Goal: Task Accomplishment & Management: Use online tool/utility

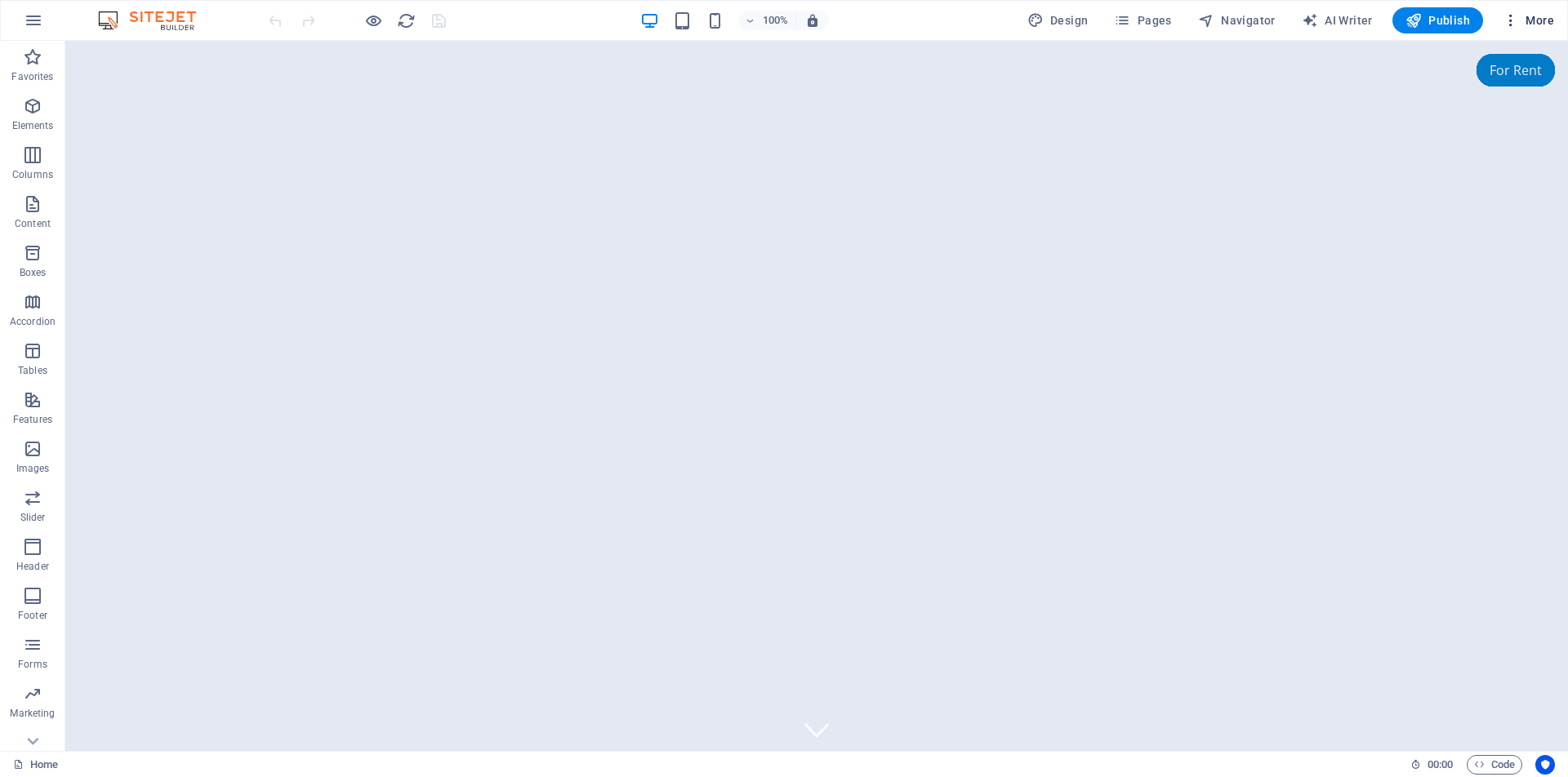
click at [1538, 24] on span "More" at bounding box center [1529, 20] width 51 height 17
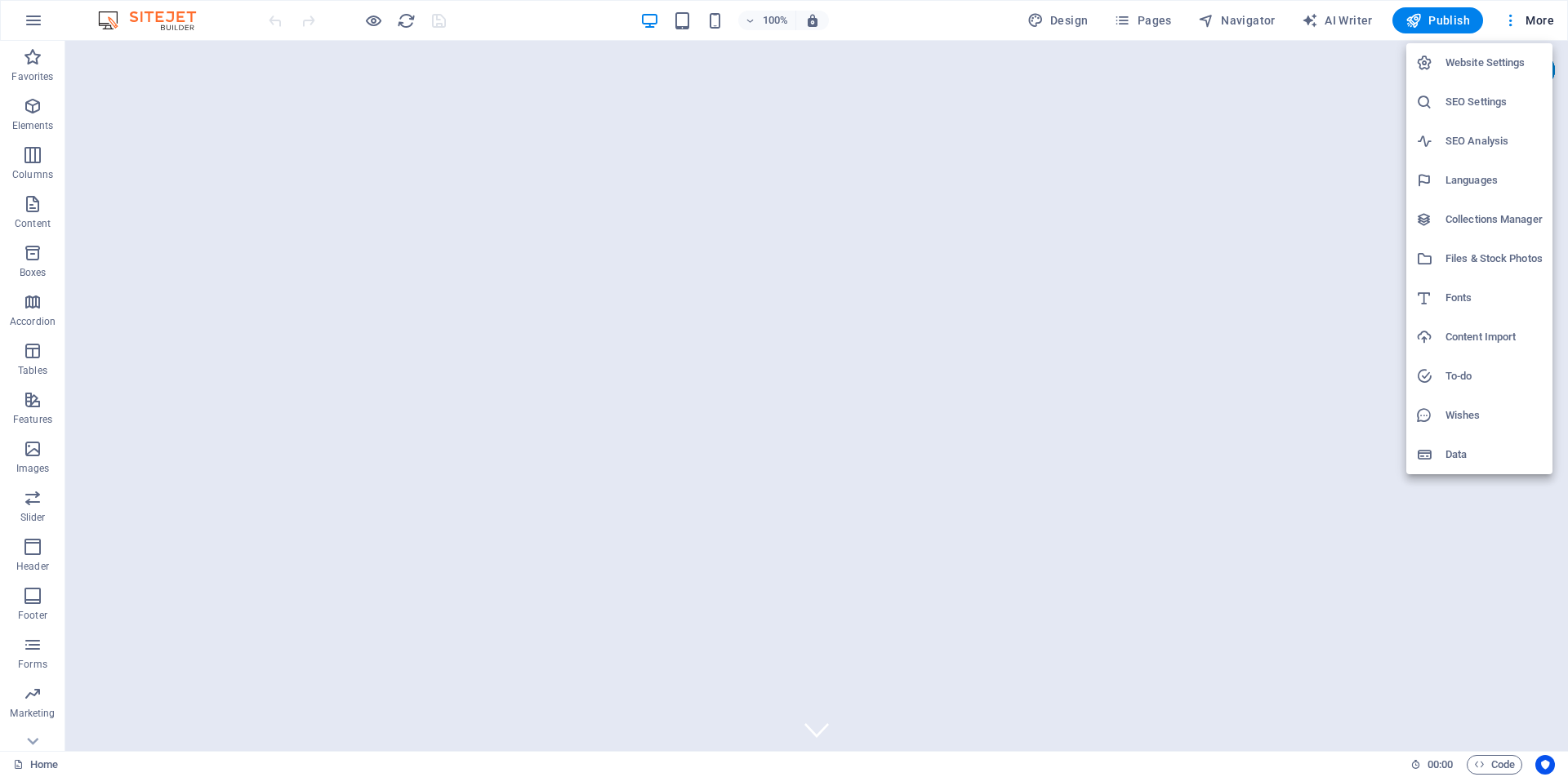
click at [1497, 67] on h6 "Website Settings" at bounding box center [1494, 63] width 98 height 20
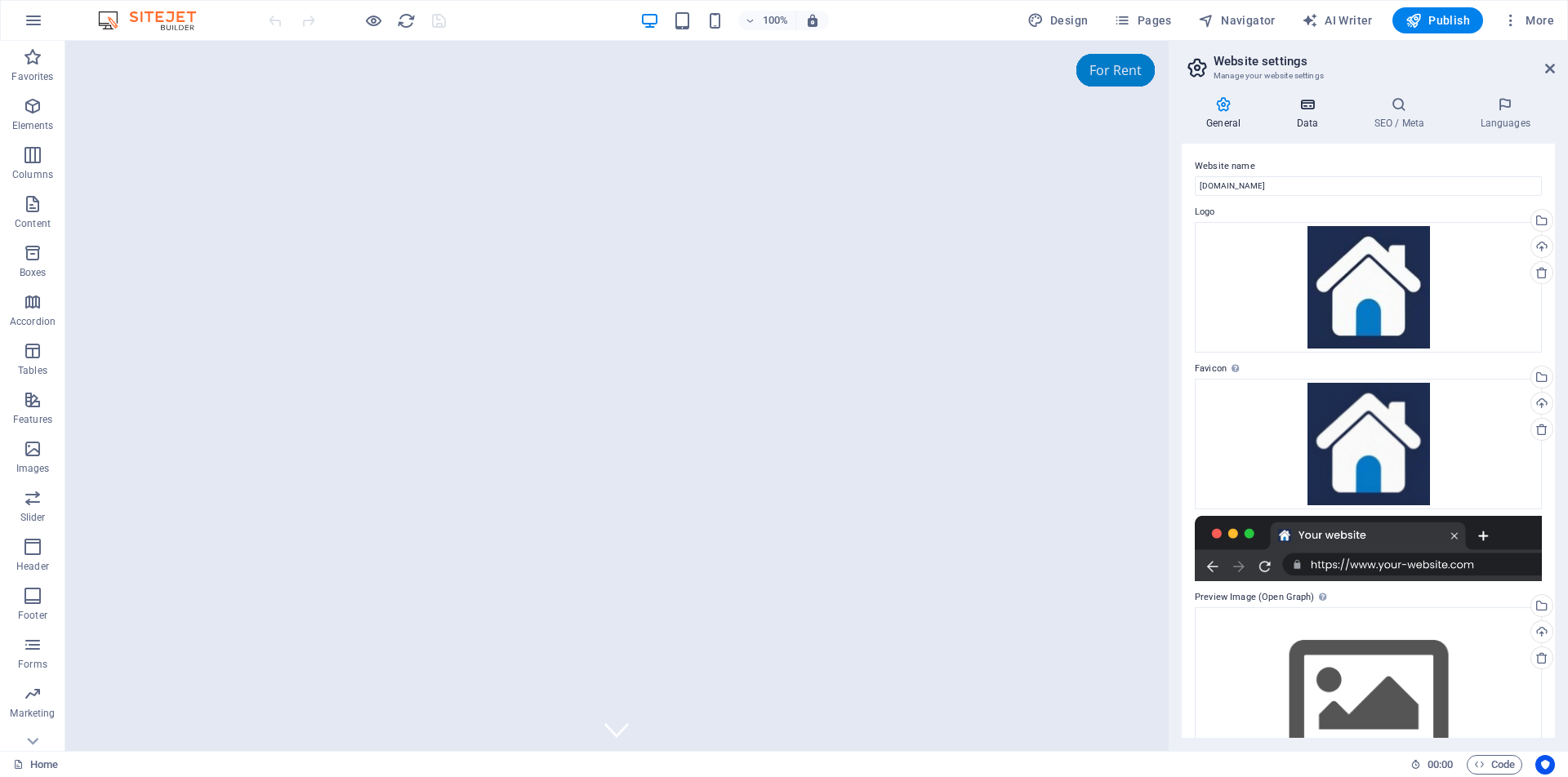
click at [1305, 119] on h4 "Data" at bounding box center [1310, 113] width 78 height 34
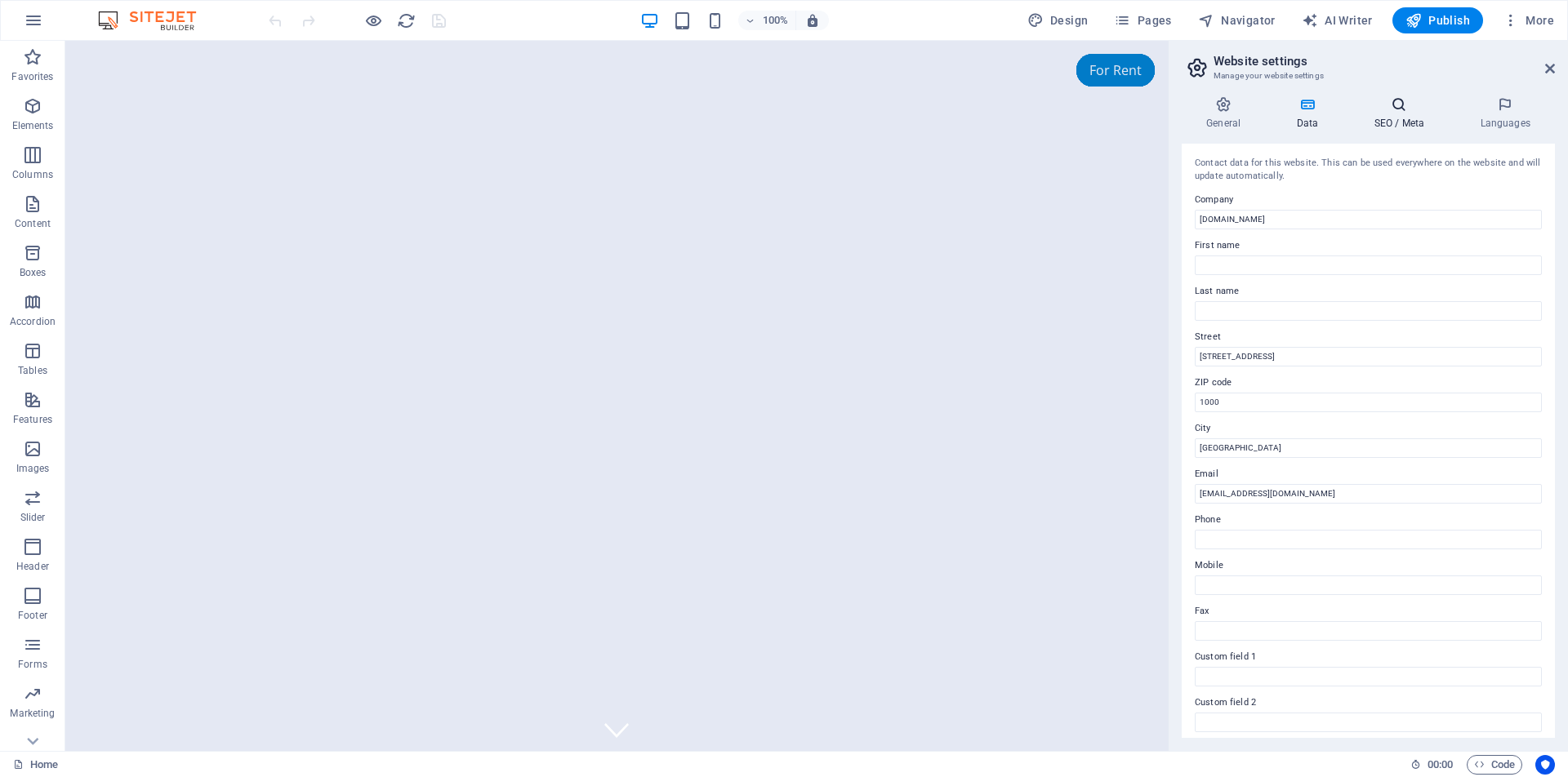
click at [1405, 113] on h4 "SEO / Meta" at bounding box center [1403, 113] width 106 height 34
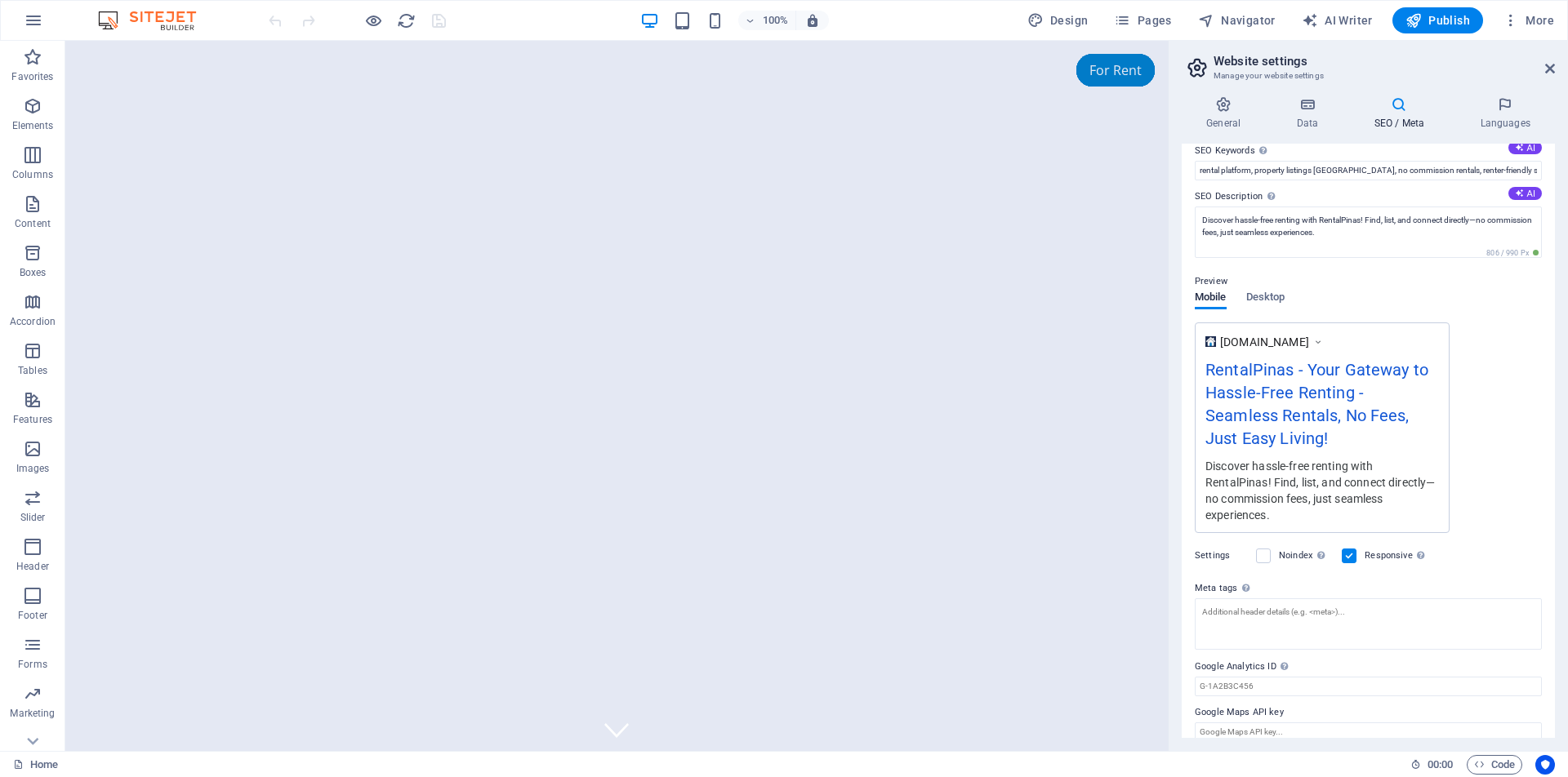
scroll to position [86, 0]
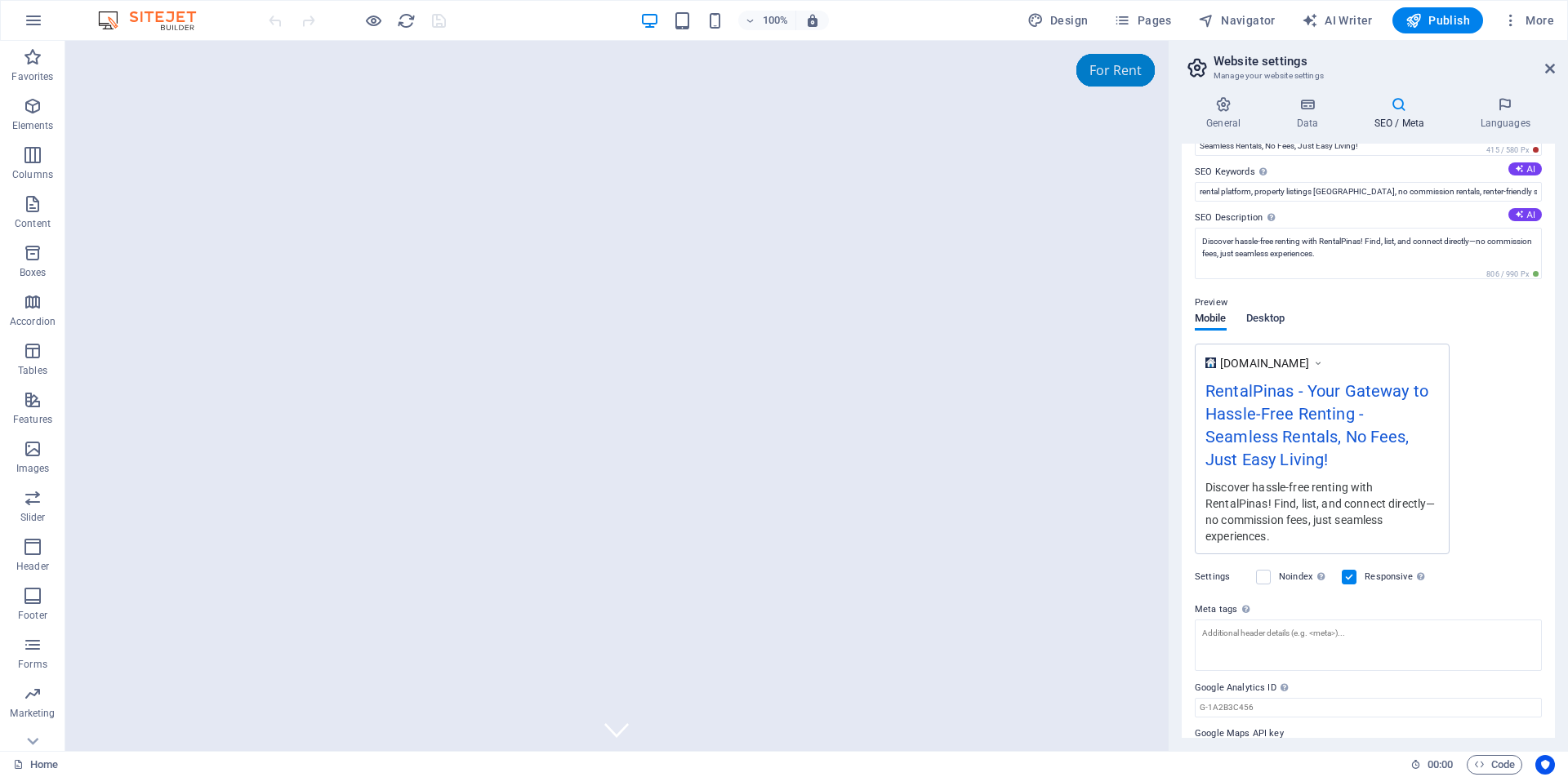
click at [1273, 318] on span "Desktop" at bounding box center [1267, 319] width 39 height 23
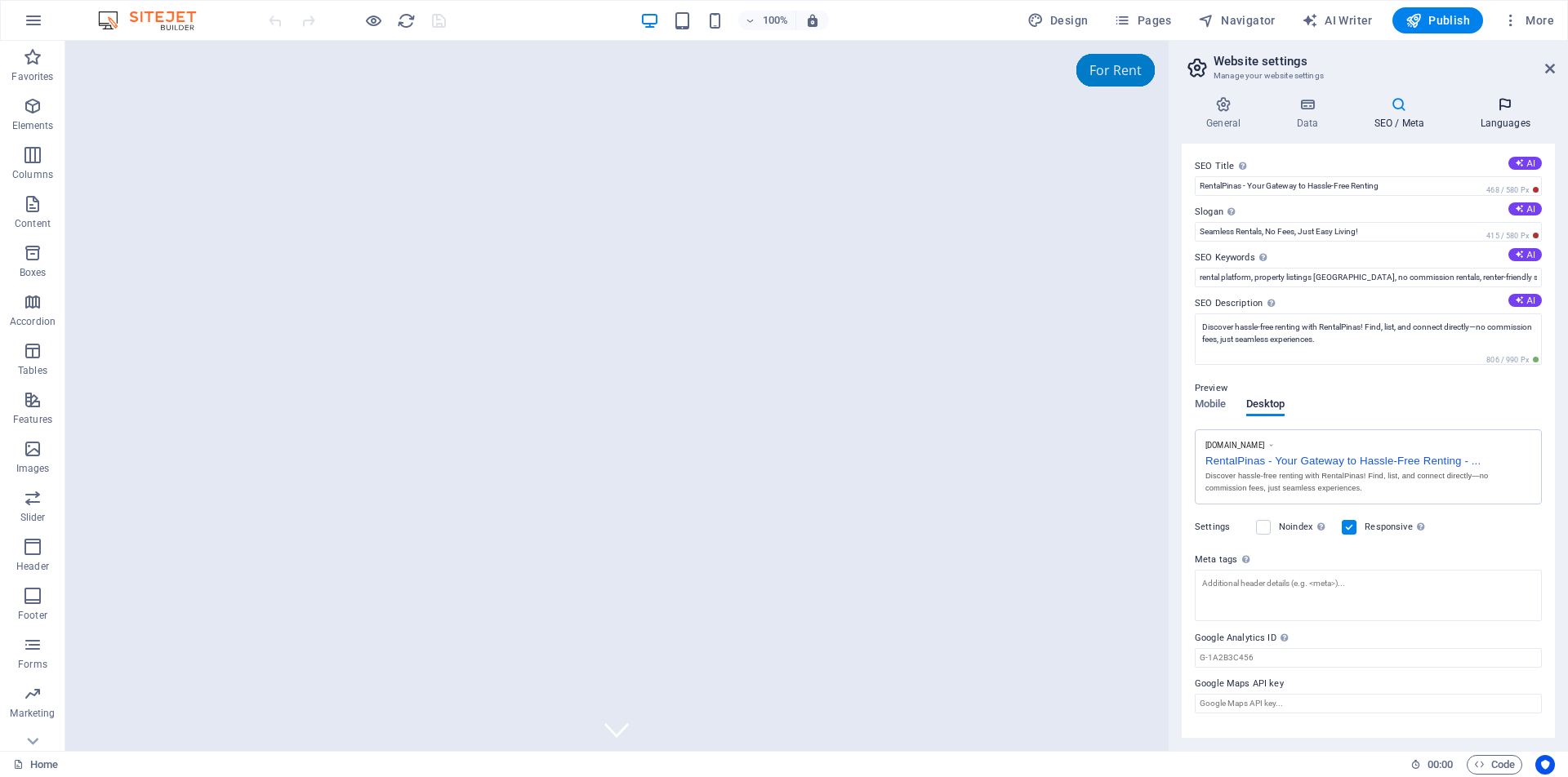
click at [1510, 112] on icon at bounding box center [1505, 104] width 99 height 17
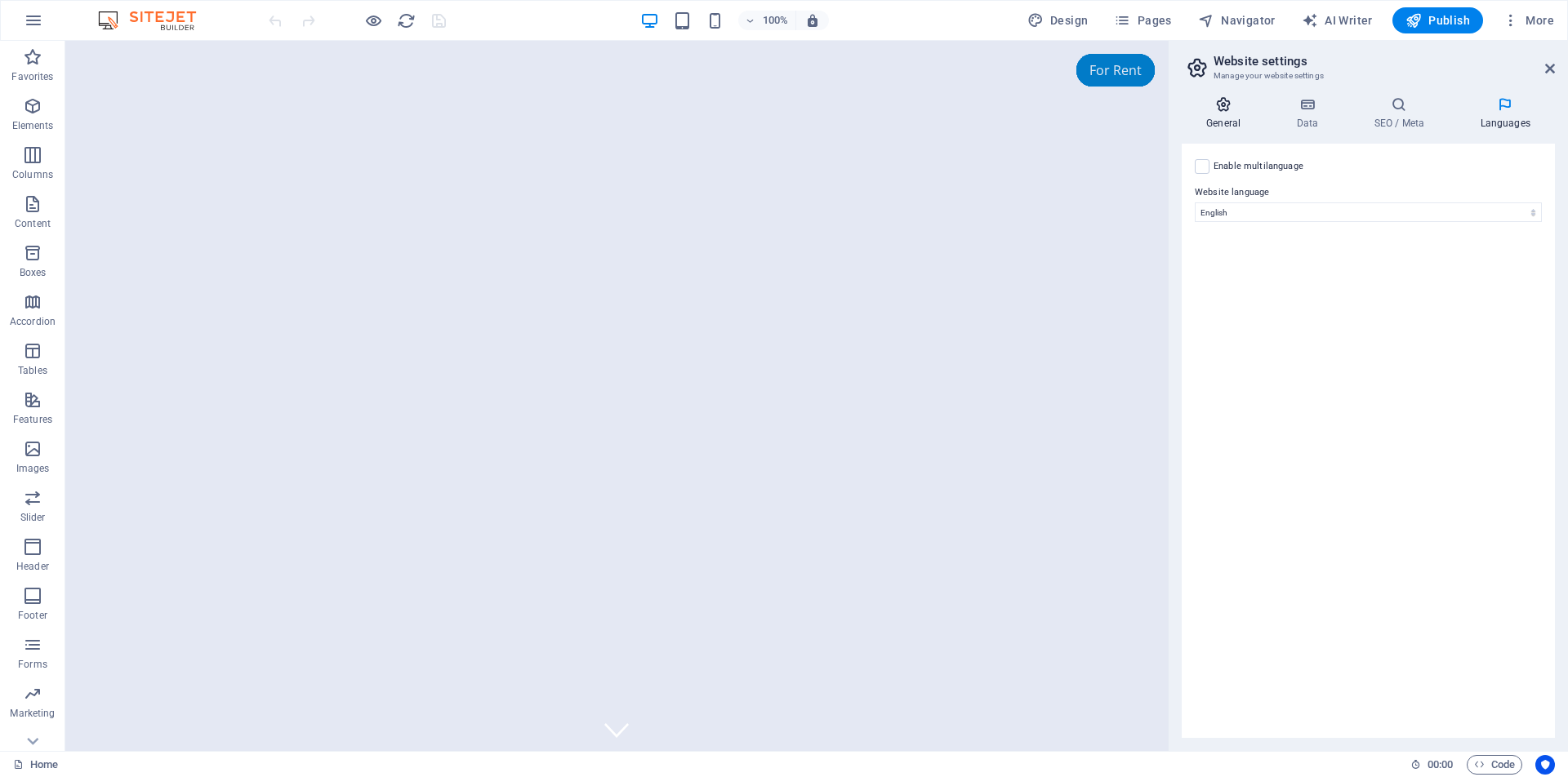
click at [1232, 97] on icon at bounding box center [1223, 104] width 84 height 17
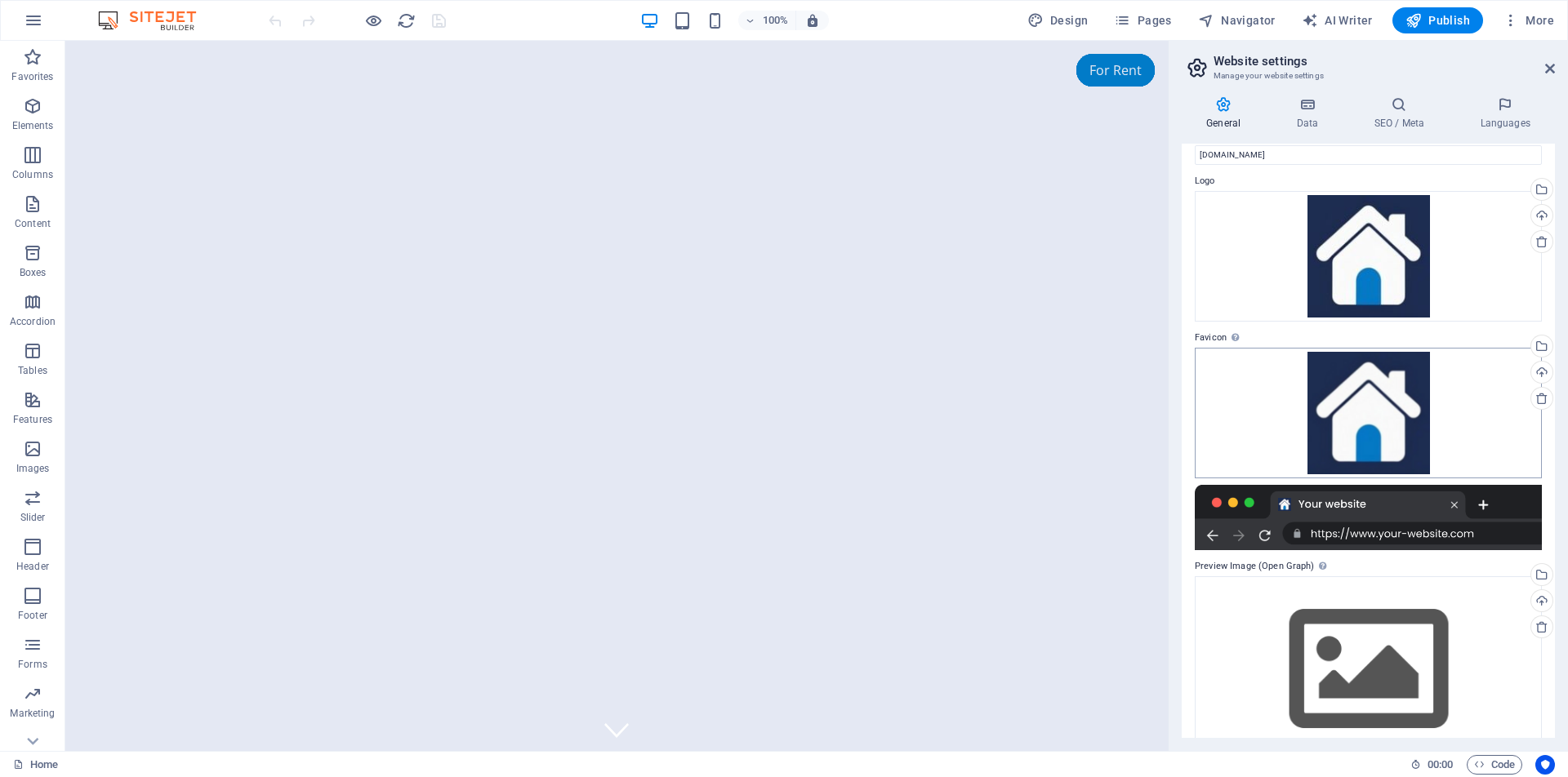
scroll to position [69, 0]
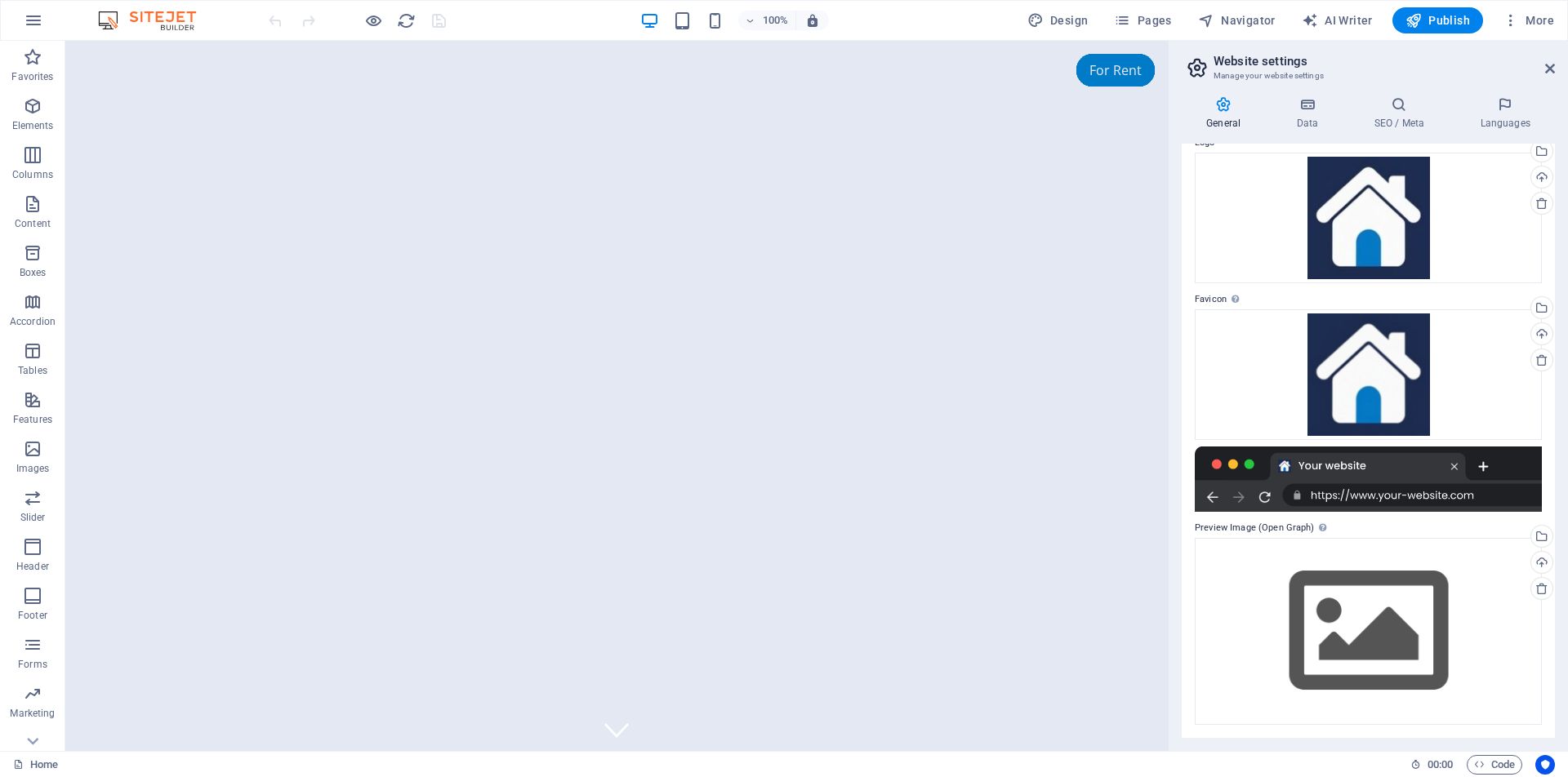
click at [1211, 500] on div at bounding box center [1368, 480] width 347 height 65
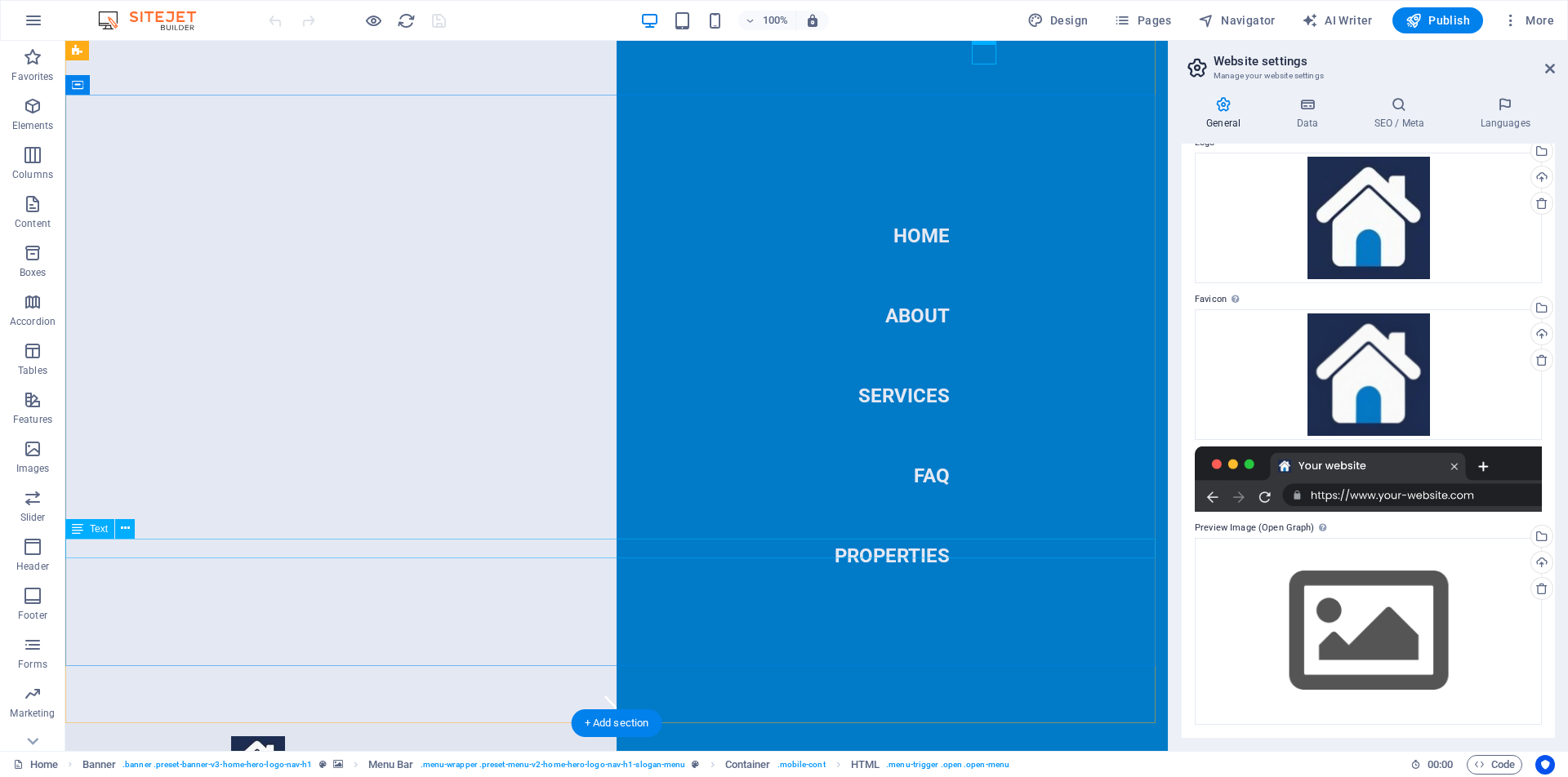
scroll to position [577, 0]
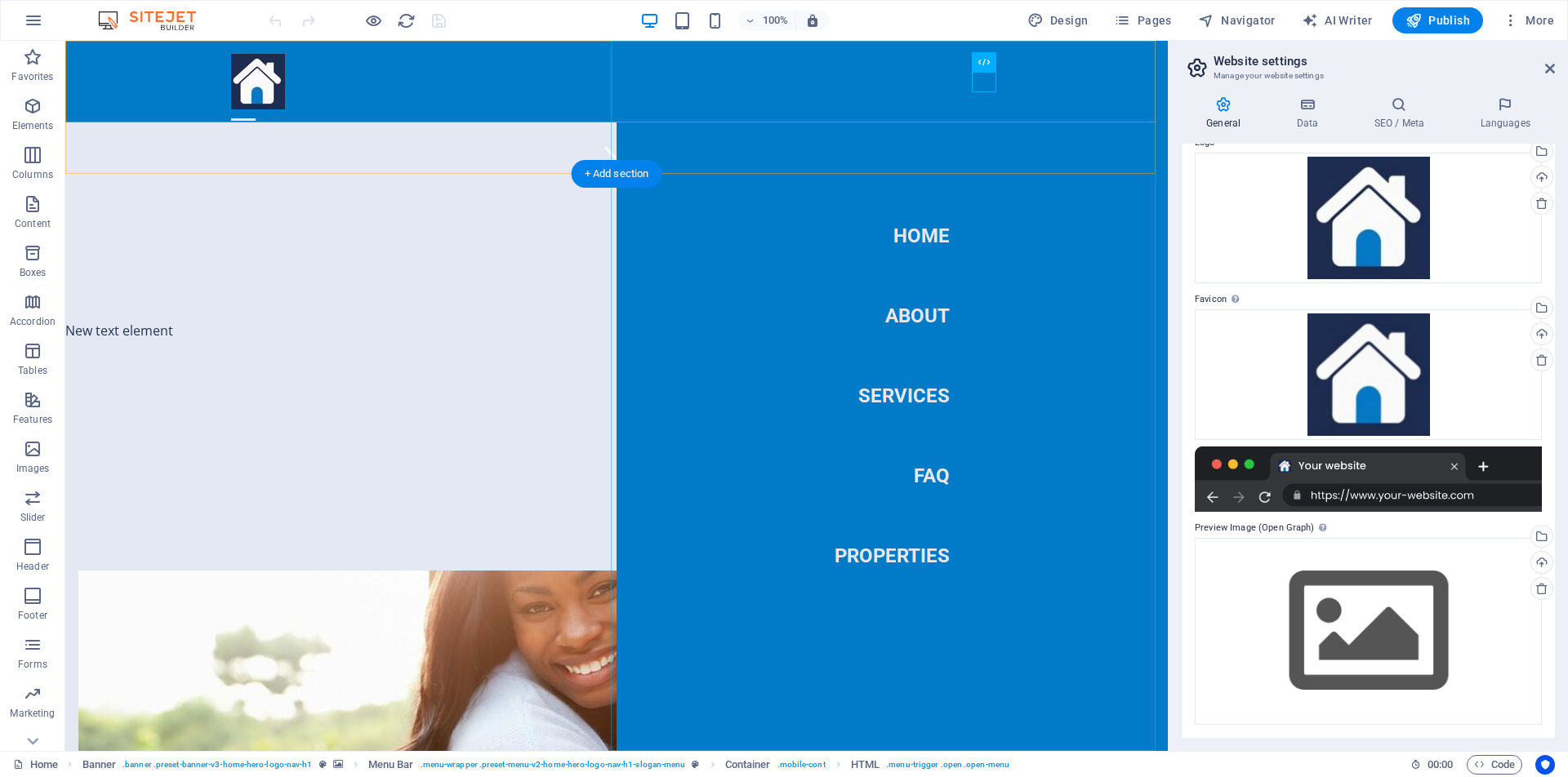
click at [917, 397] on nav "Home About Services FAQ Properties" at bounding box center [892, 395] width 552 height 710
click at [910, 313] on nav "Home About Services FAQ Properties" at bounding box center [892, 395] width 552 height 710
click at [1552, 69] on icon at bounding box center [1550, 68] width 10 height 13
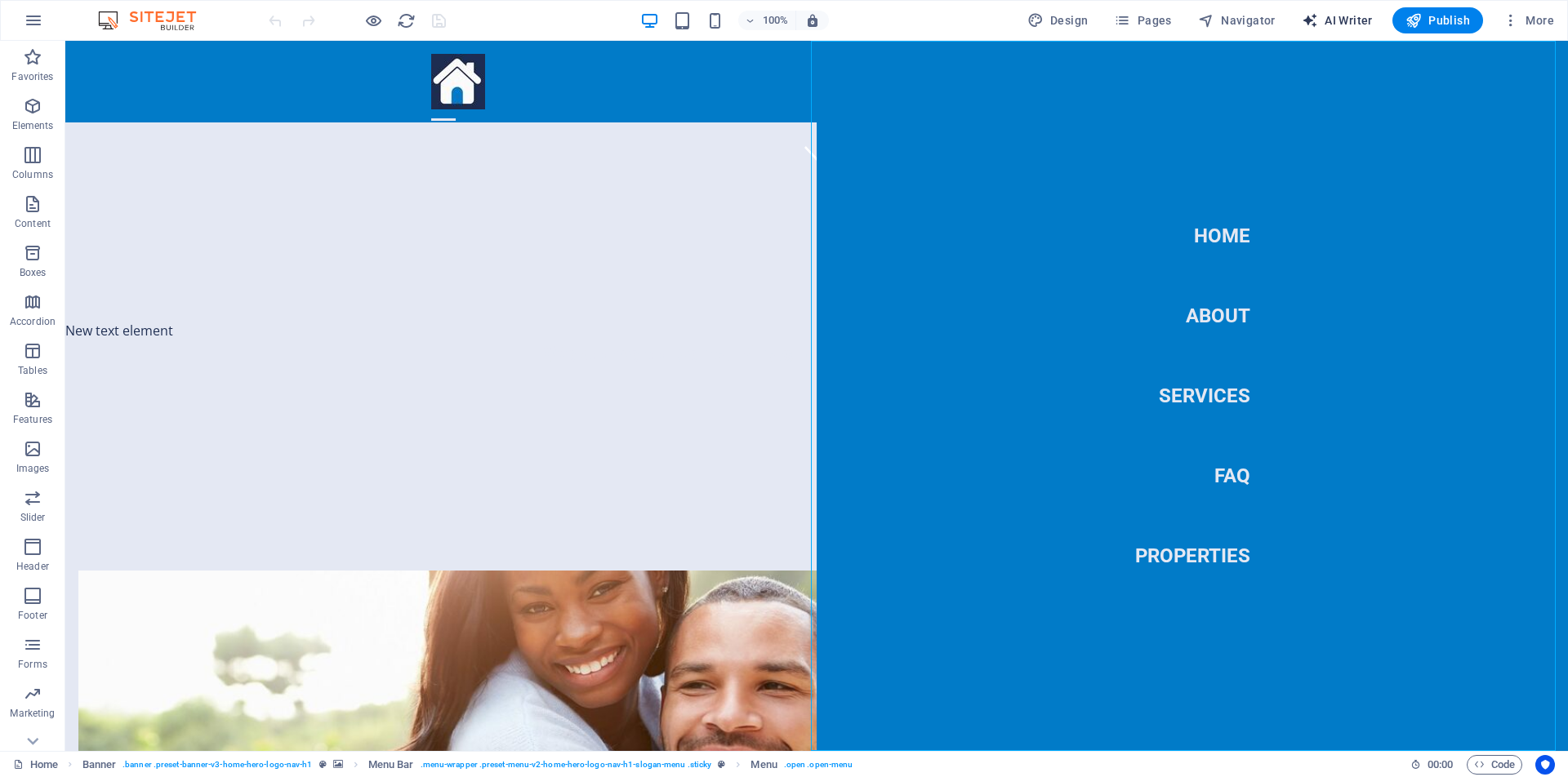
click at [1366, 21] on span "AI Writer" at bounding box center [1338, 20] width 71 height 17
select select "English"
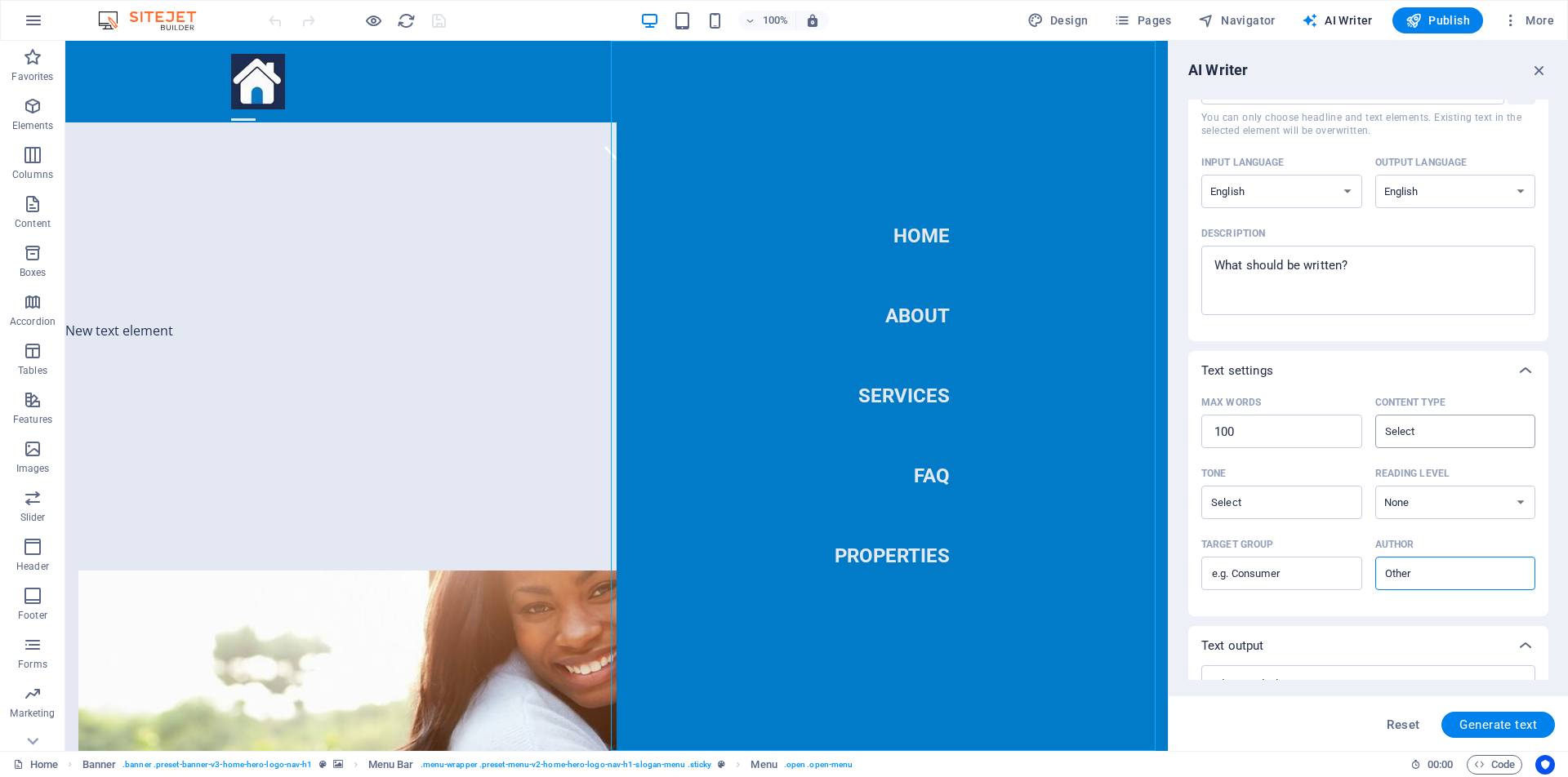
scroll to position [0, 0]
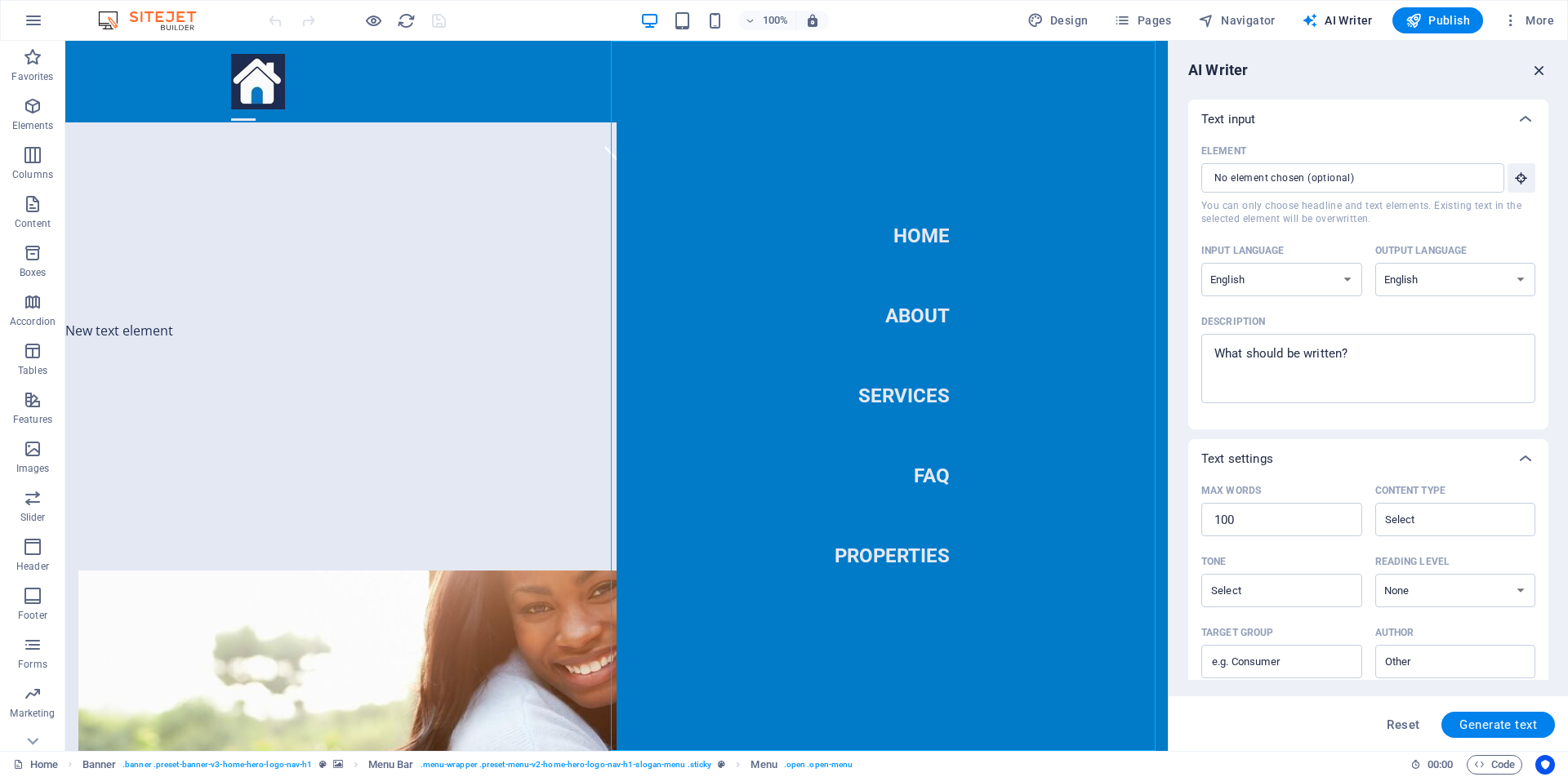
click at [1538, 72] on icon "button" at bounding box center [1539, 70] width 18 height 18
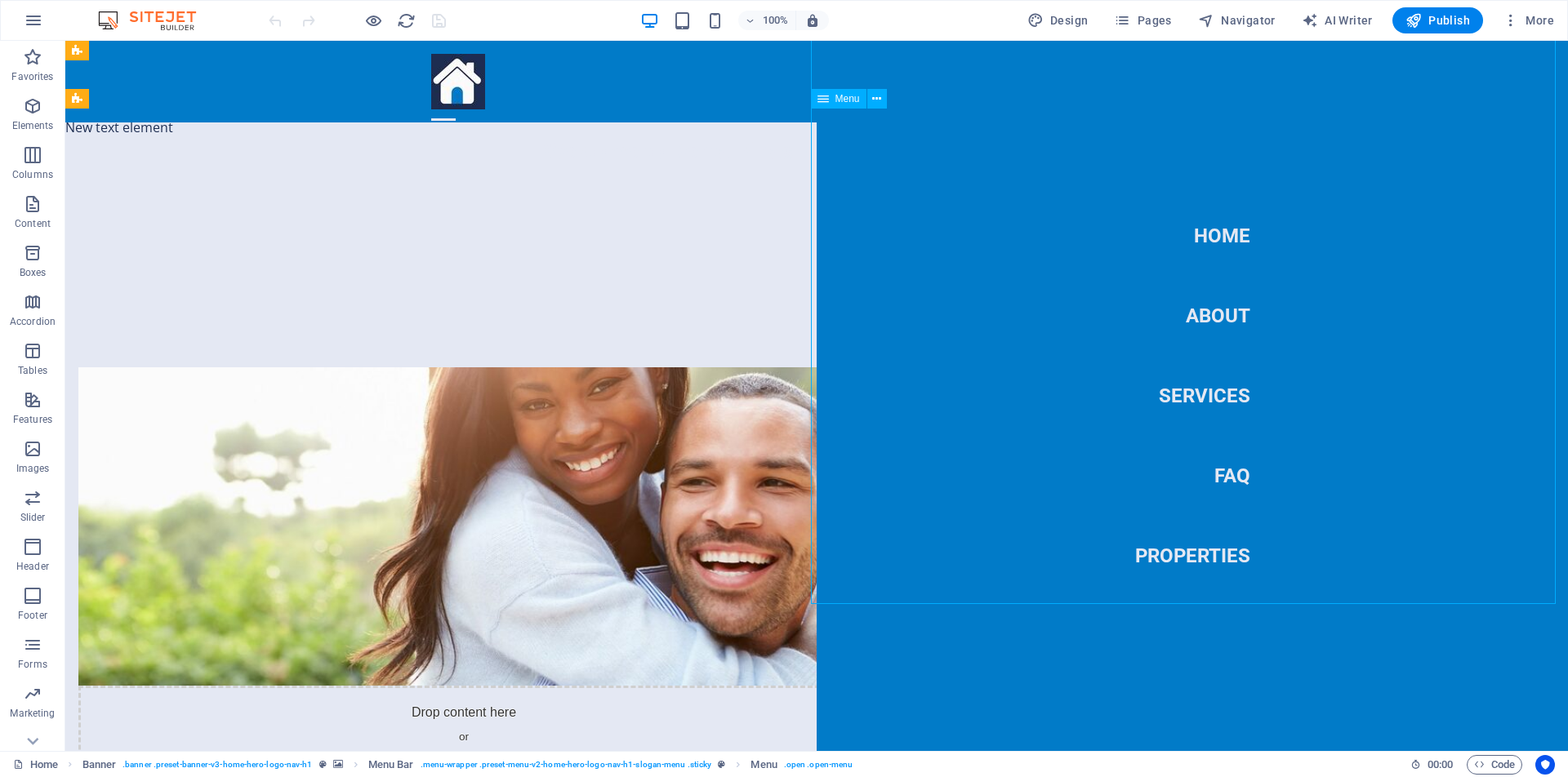
scroll to position [763, 0]
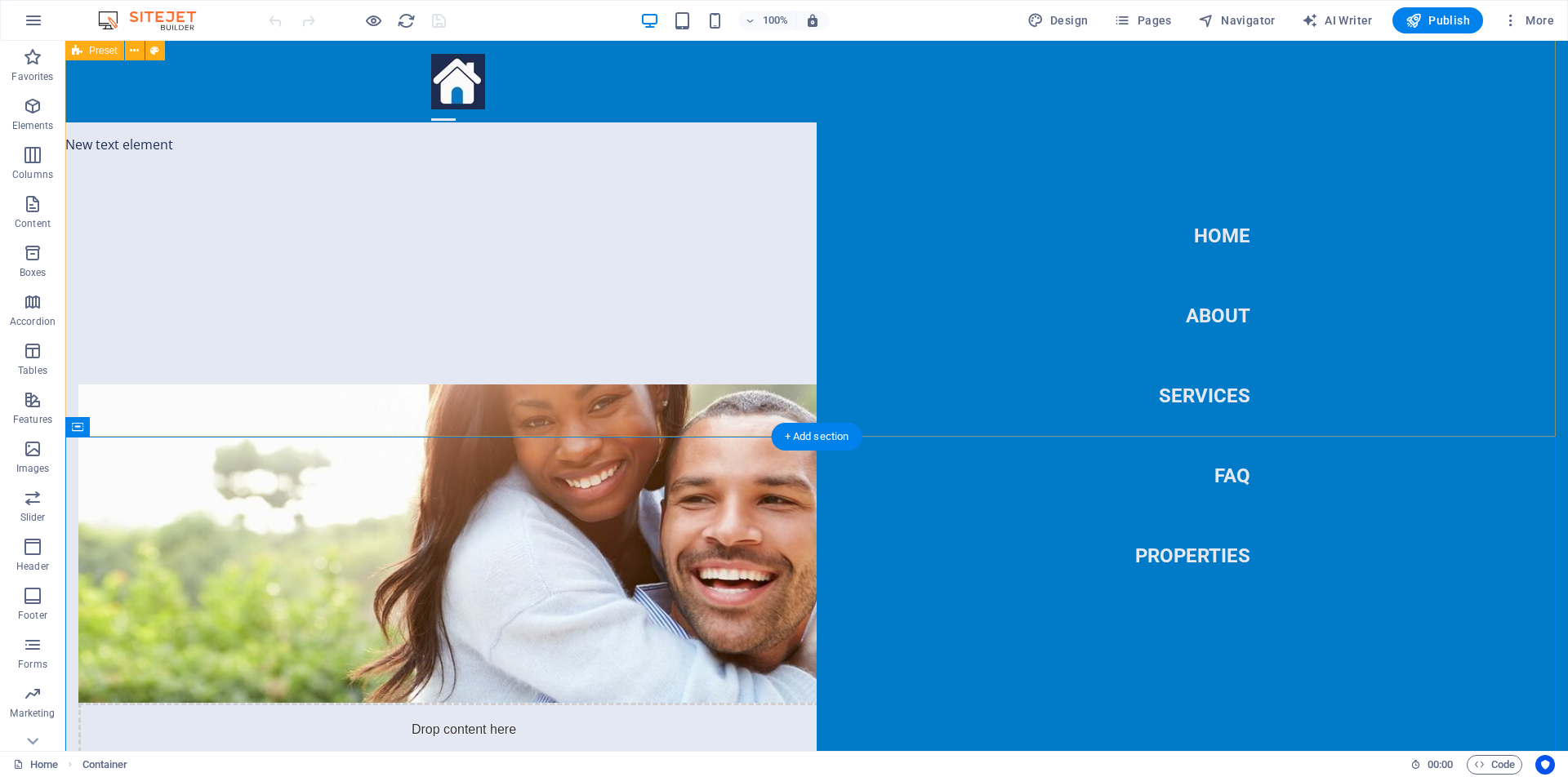
click at [331, 343] on div "Drop content here or Add elements Paste clipboard About Us At [GEOGRAPHIC_DATA]…" at bounding box center [817, 728] width 1503 height 818
click at [456, 109] on div at bounding box center [443, 119] width 25 height 21
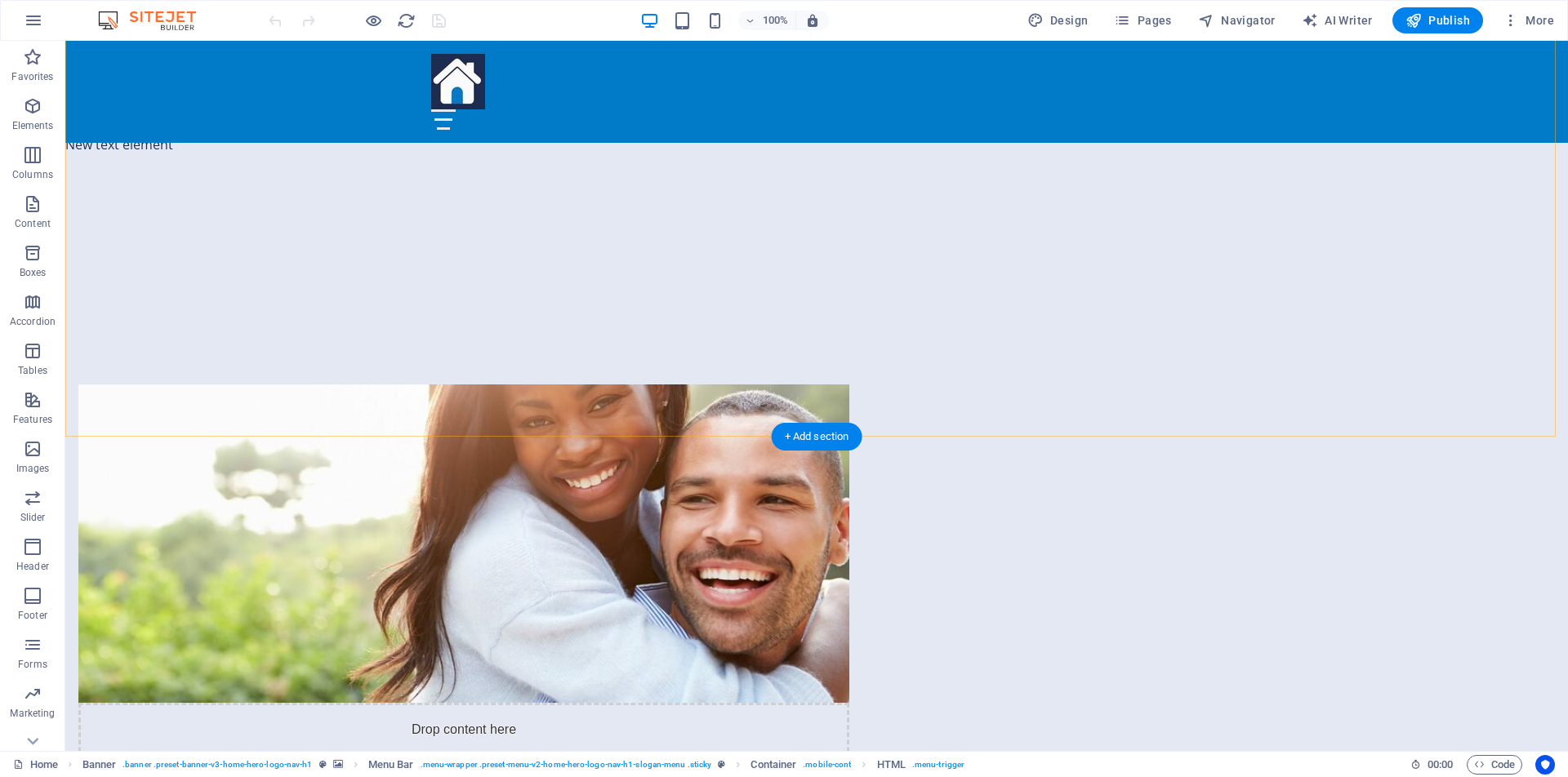
scroll to position [769, 0]
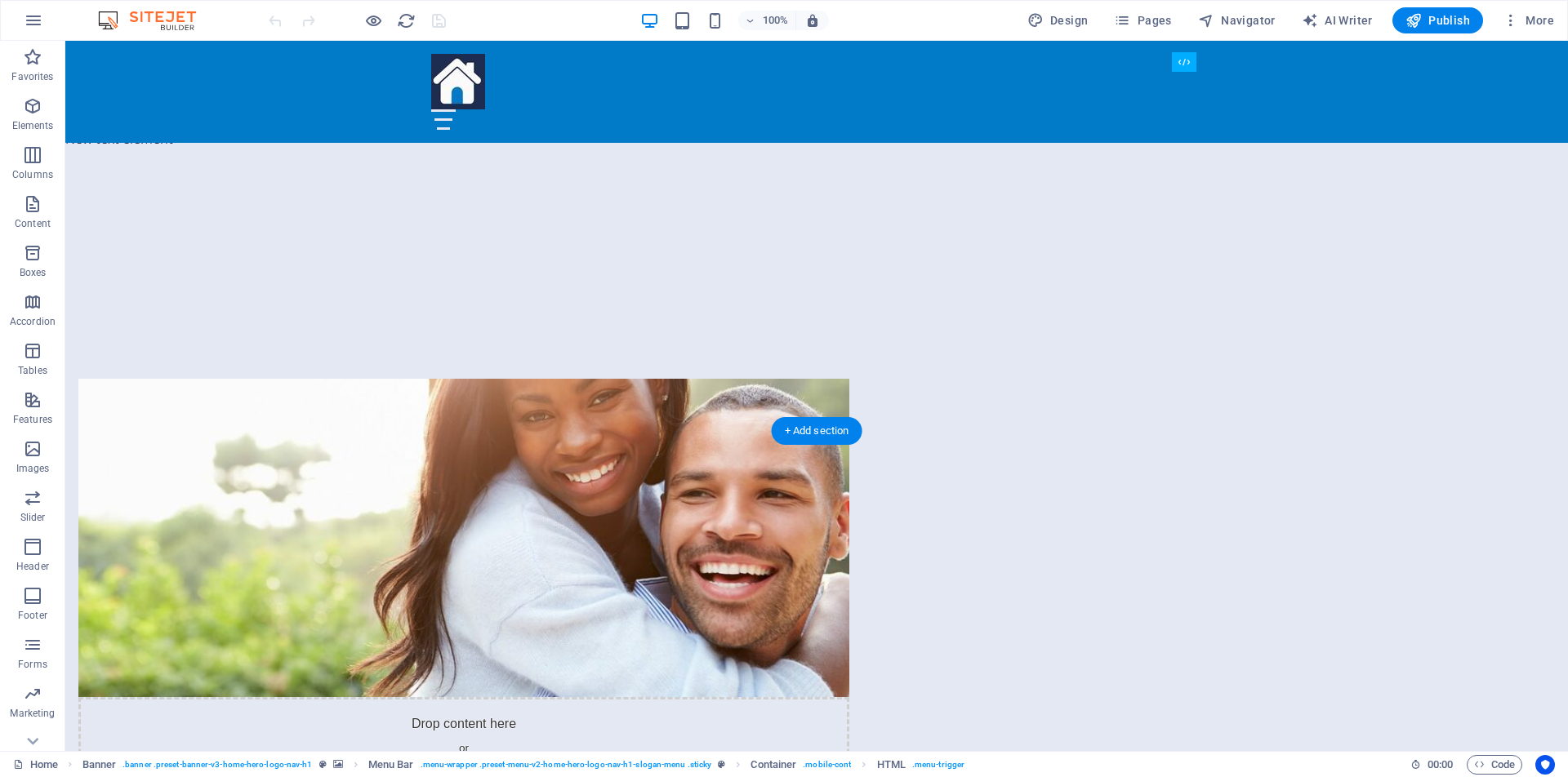
click at [663, 379] on figure at bounding box center [464, 538] width 771 height 318
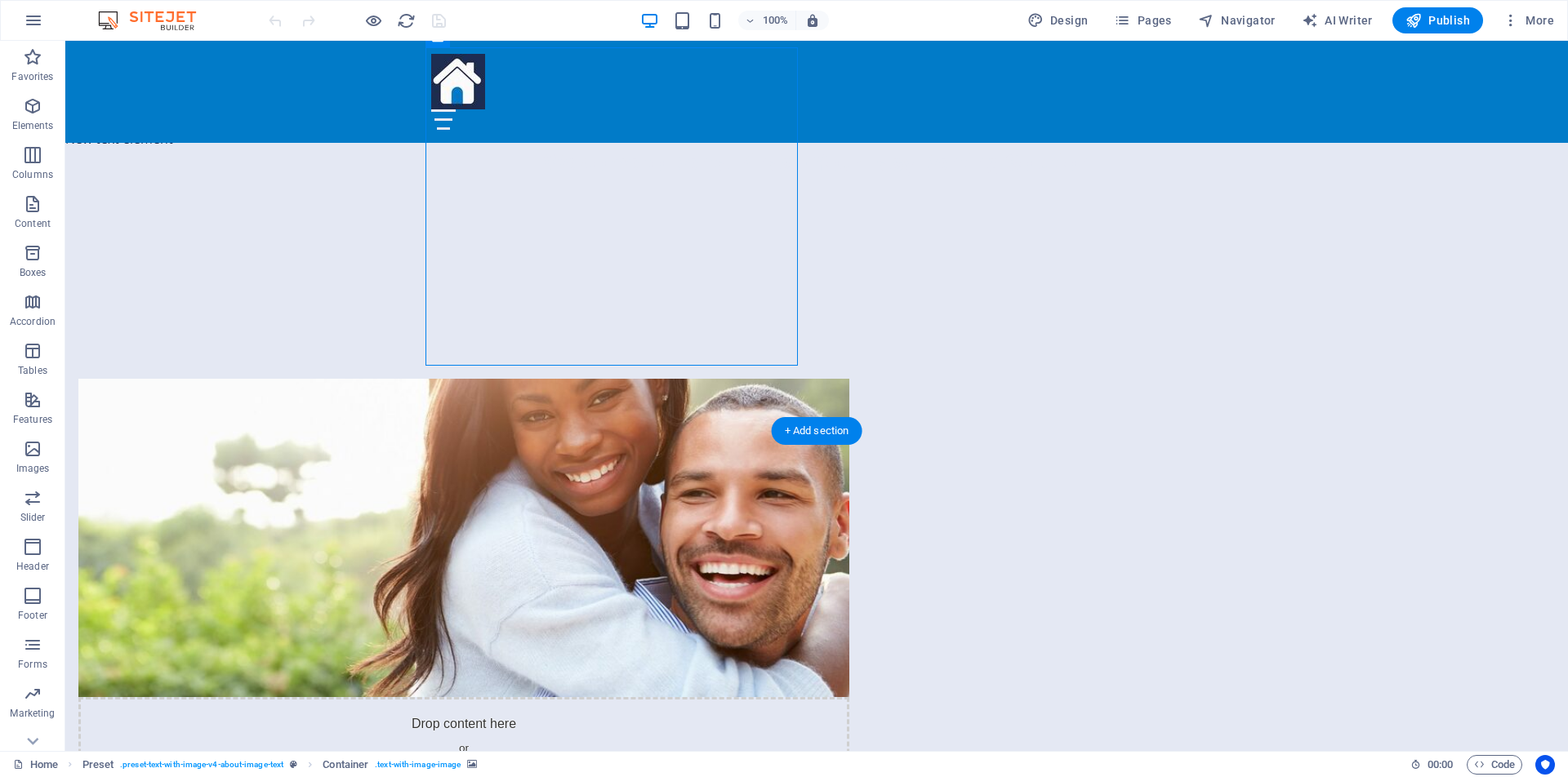
click at [702, 379] on figure at bounding box center [464, 538] width 771 height 318
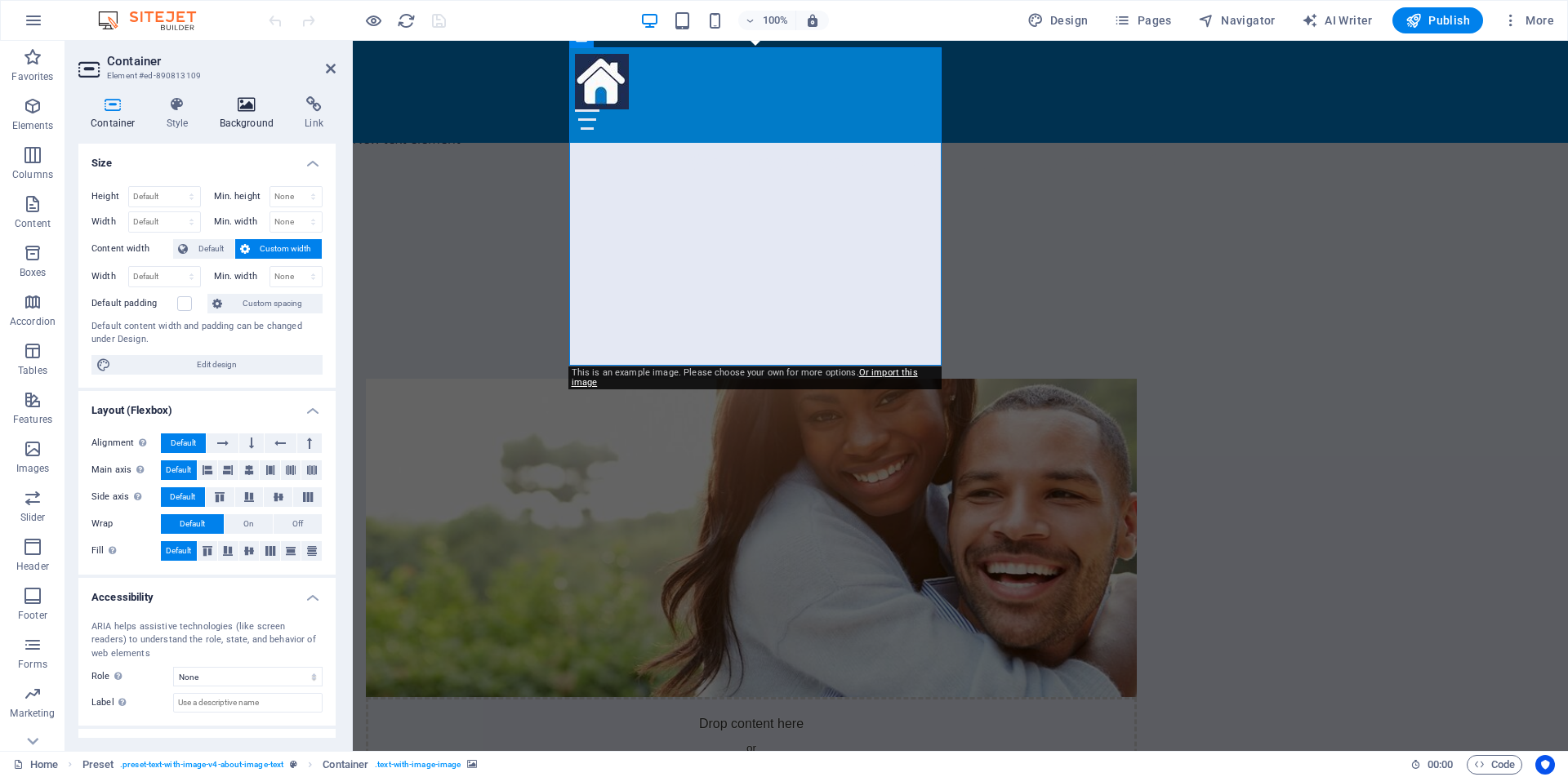
click at [249, 110] on icon at bounding box center [247, 104] width 79 height 17
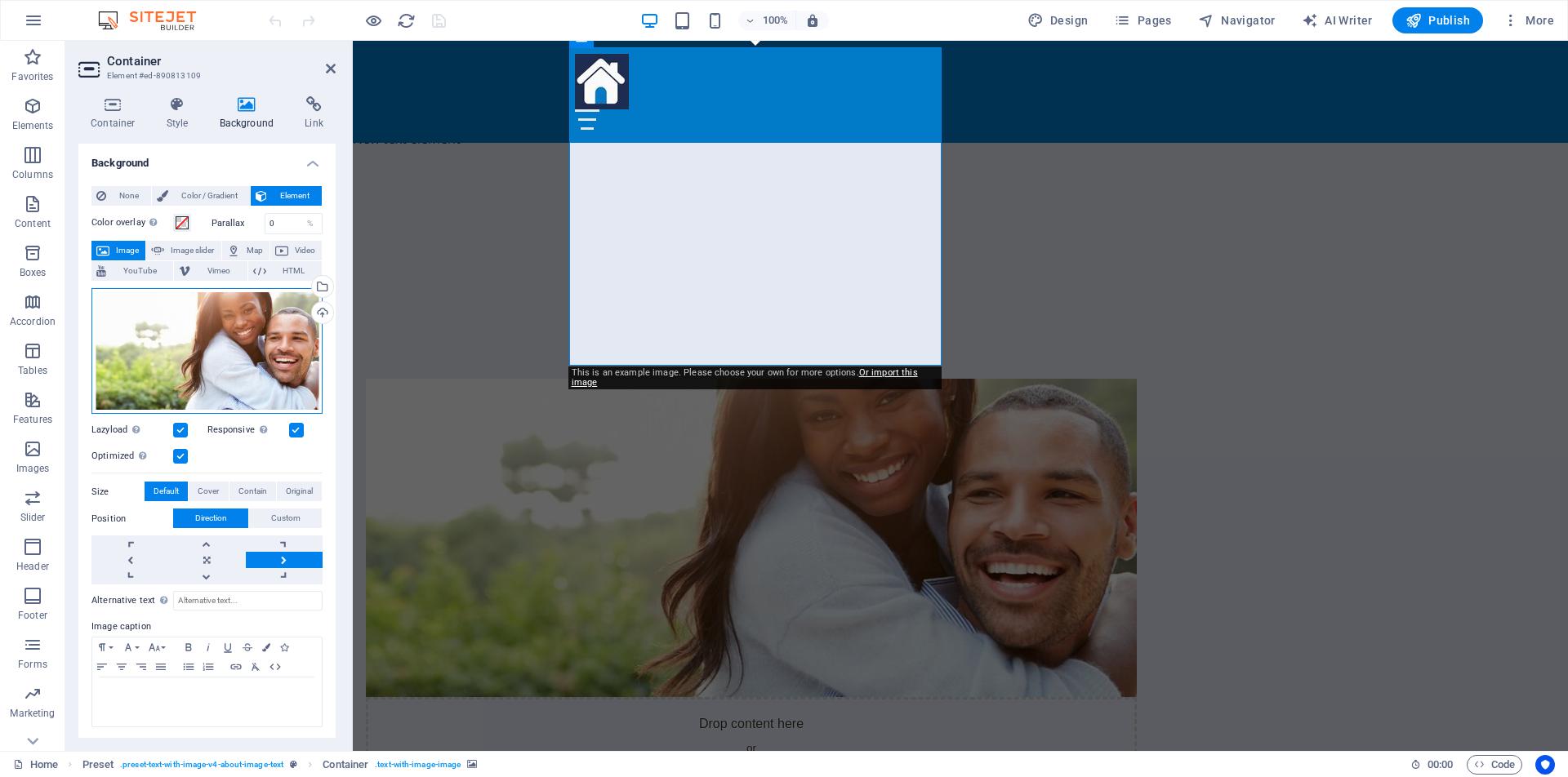
click at [208, 348] on div "Drag files here, click to choose files or select files from Files or our free s…" at bounding box center [207, 352] width 231 height 127
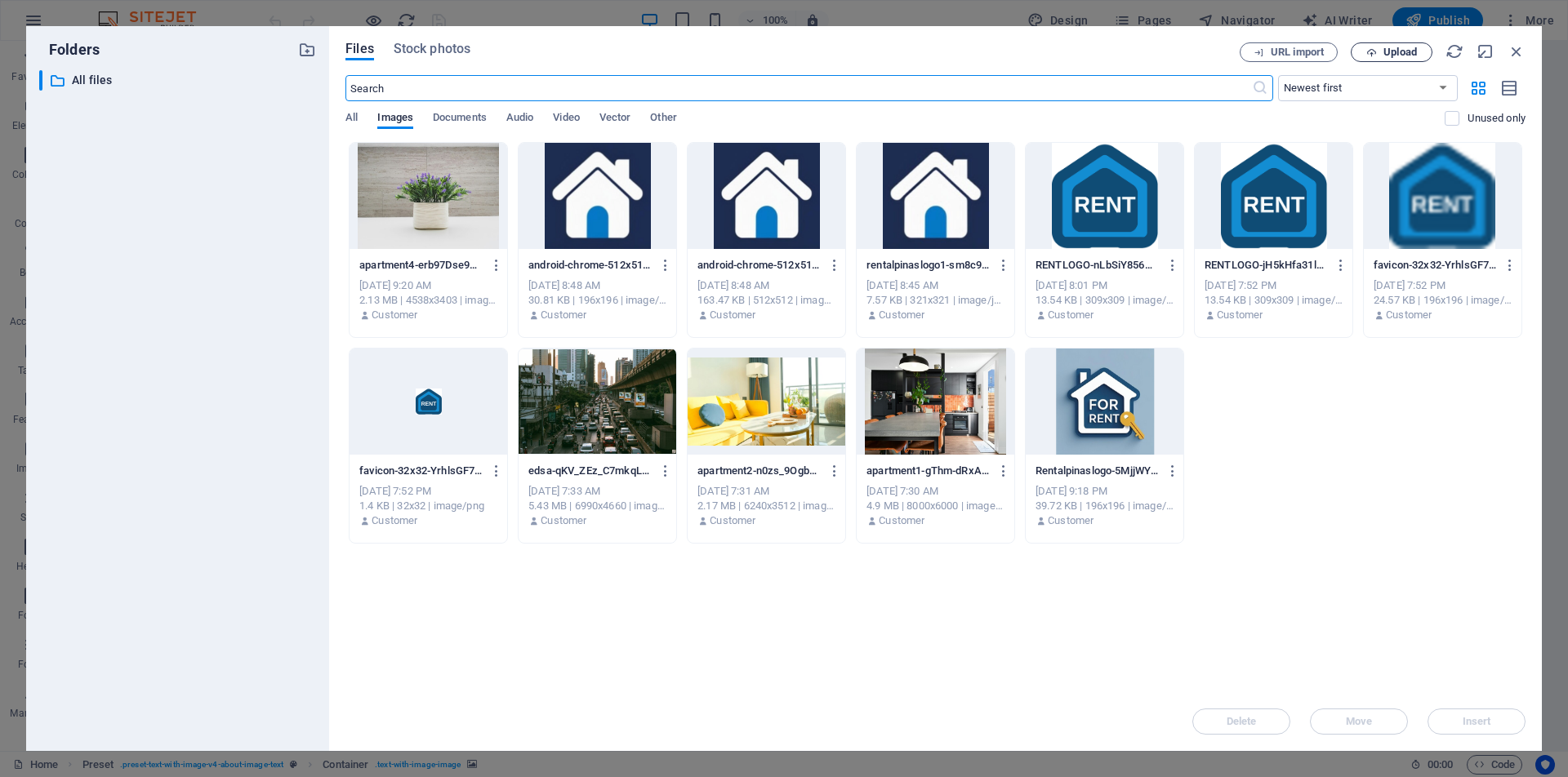
click at [1408, 53] on span "Upload" at bounding box center [1401, 52] width 33 height 10
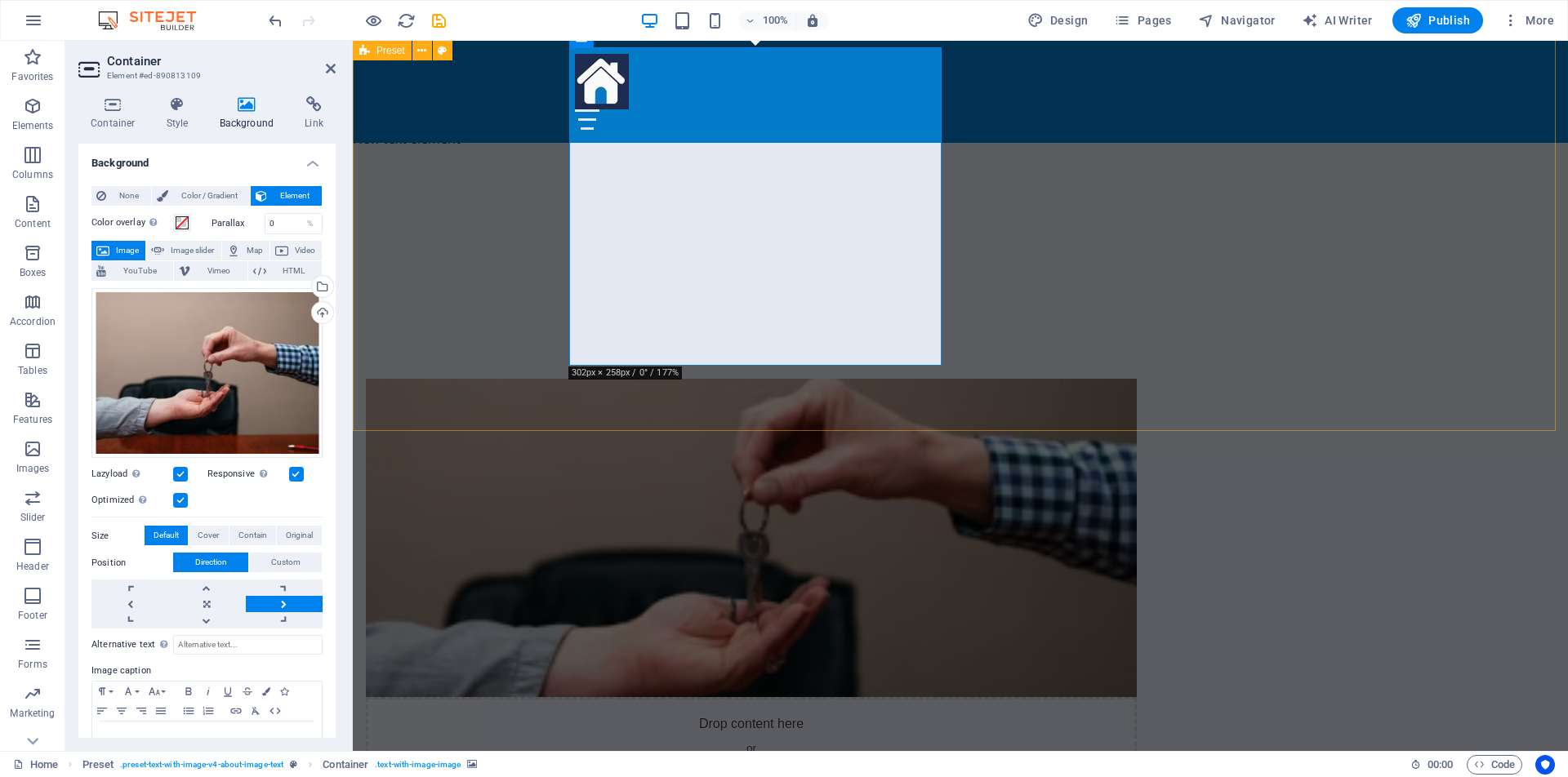
drag, startPoint x: 754, startPoint y: 229, endPoint x: 768, endPoint y: 265, distance: 38.6
click at [768, 379] on figure at bounding box center [751, 538] width 771 height 318
click at [126, 603] on link at bounding box center [130, 604] width 77 height 17
click at [210, 604] on link at bounding box center [207, 604] width 77 height 17
click at [1405, 313] on div "Drop content here or Add elements Paste clipboard About Us At [GEOGRAPHIC_DATA]…" at bounding box center [960, 722] width 1215 height 818
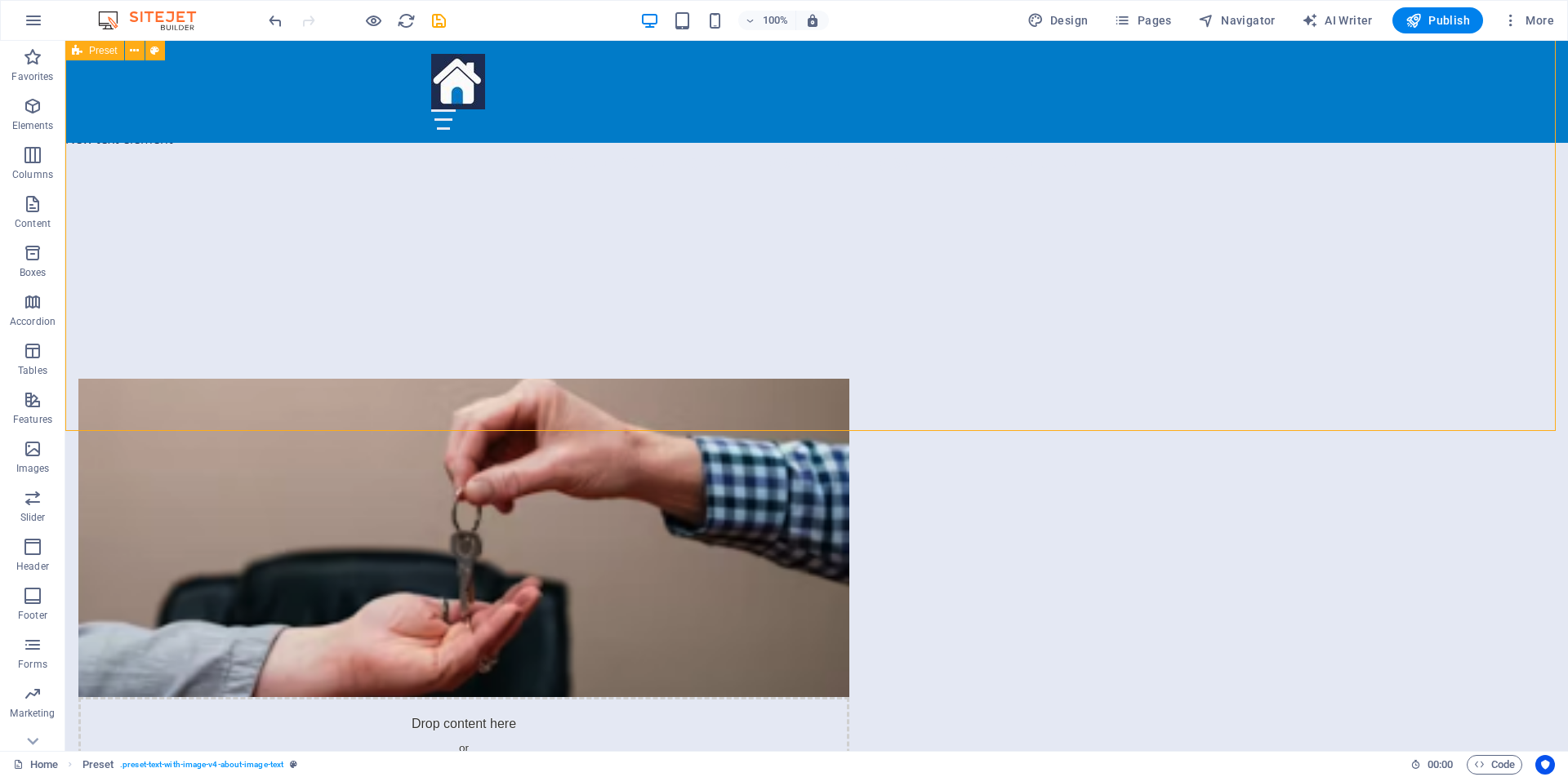
click at [1388, 313] on div "Drop content here or Add elements Paste clipboard About Us At [GEOGRAPHIC_DATA]…" at bounding box center [817, 722] width 1503 height 818
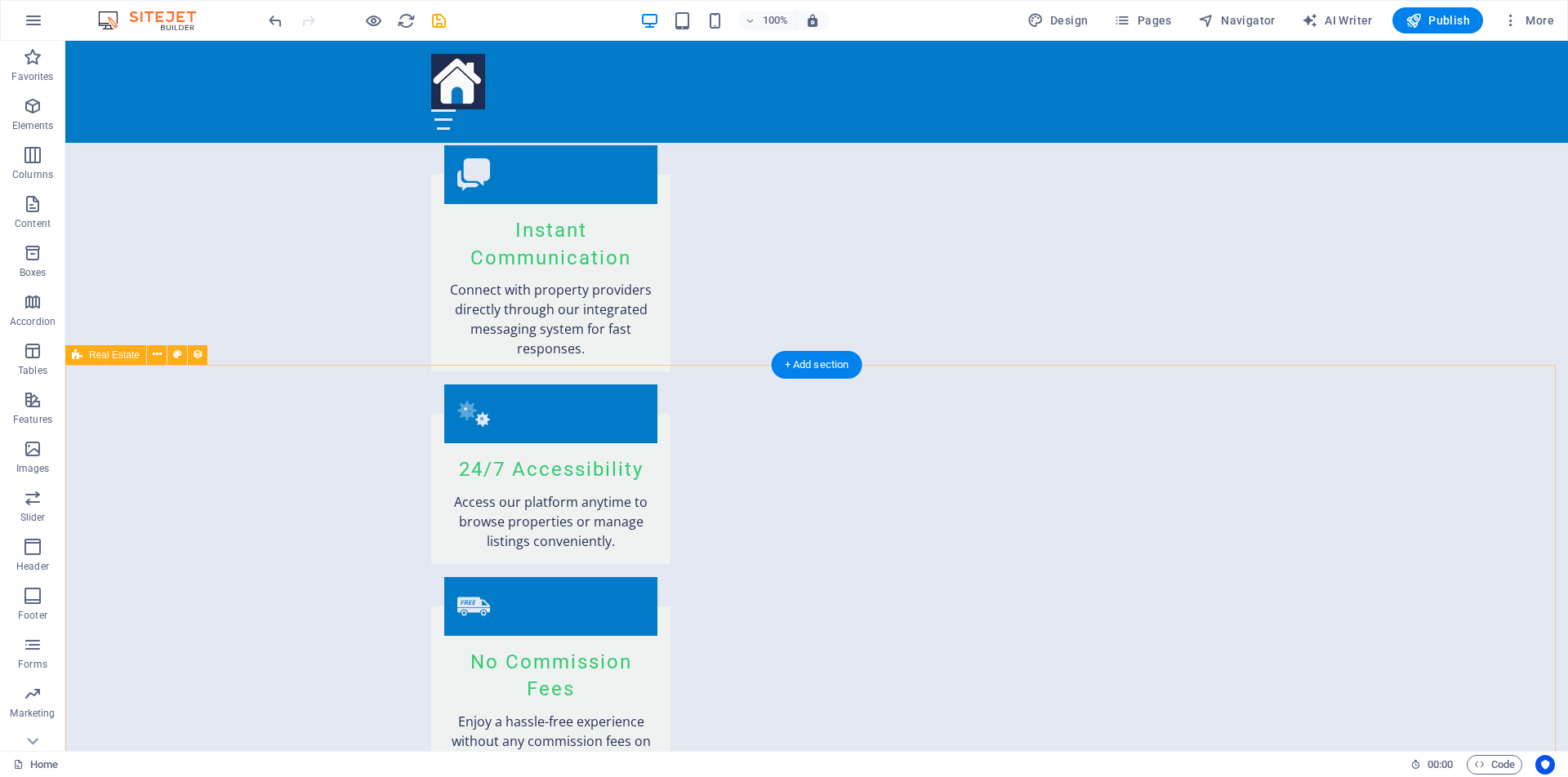
scroll to position [2137, 0]
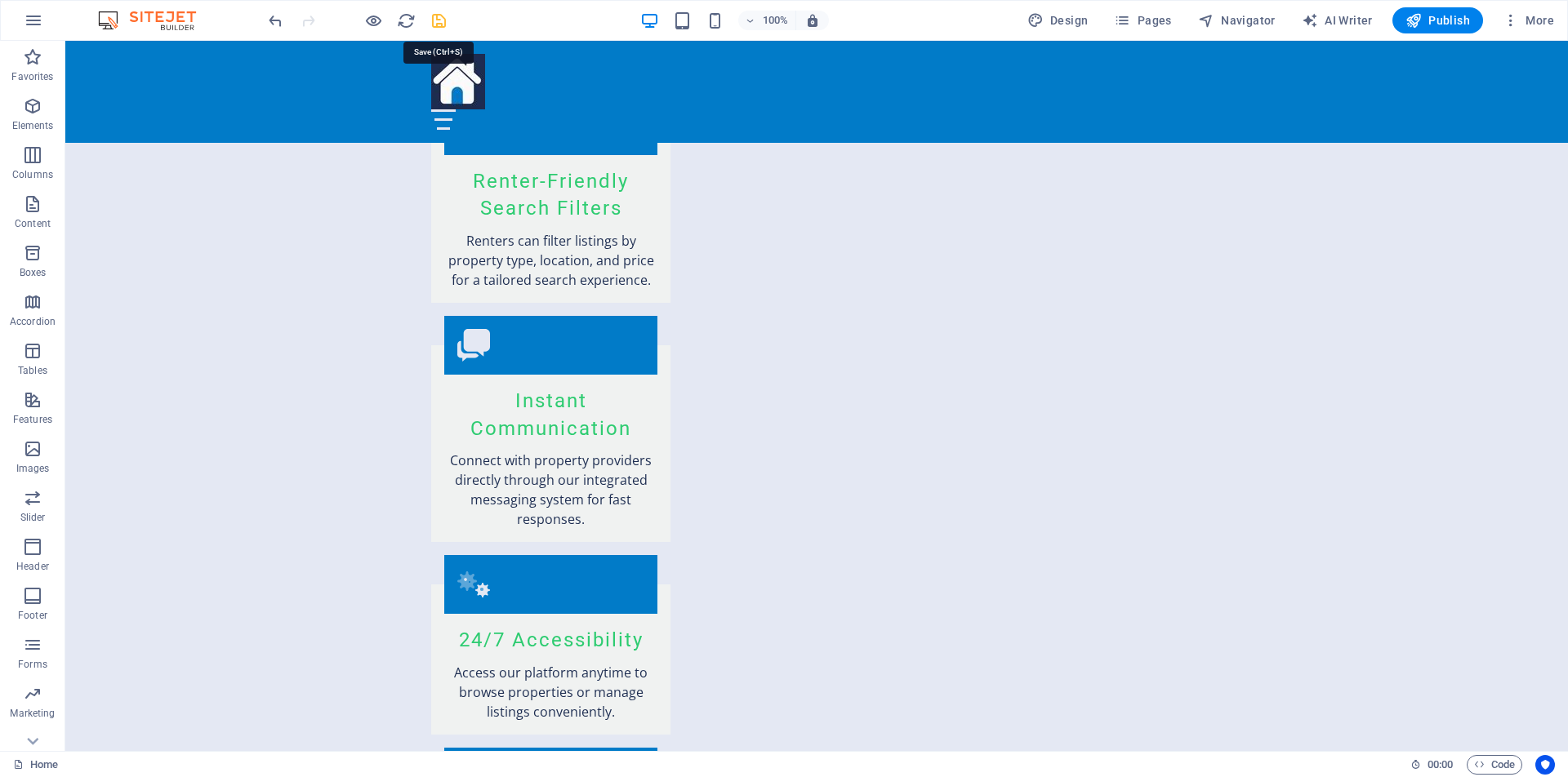
click at [445, 22] on icon "save" at bounding box center [438, 21] width 19 height 19
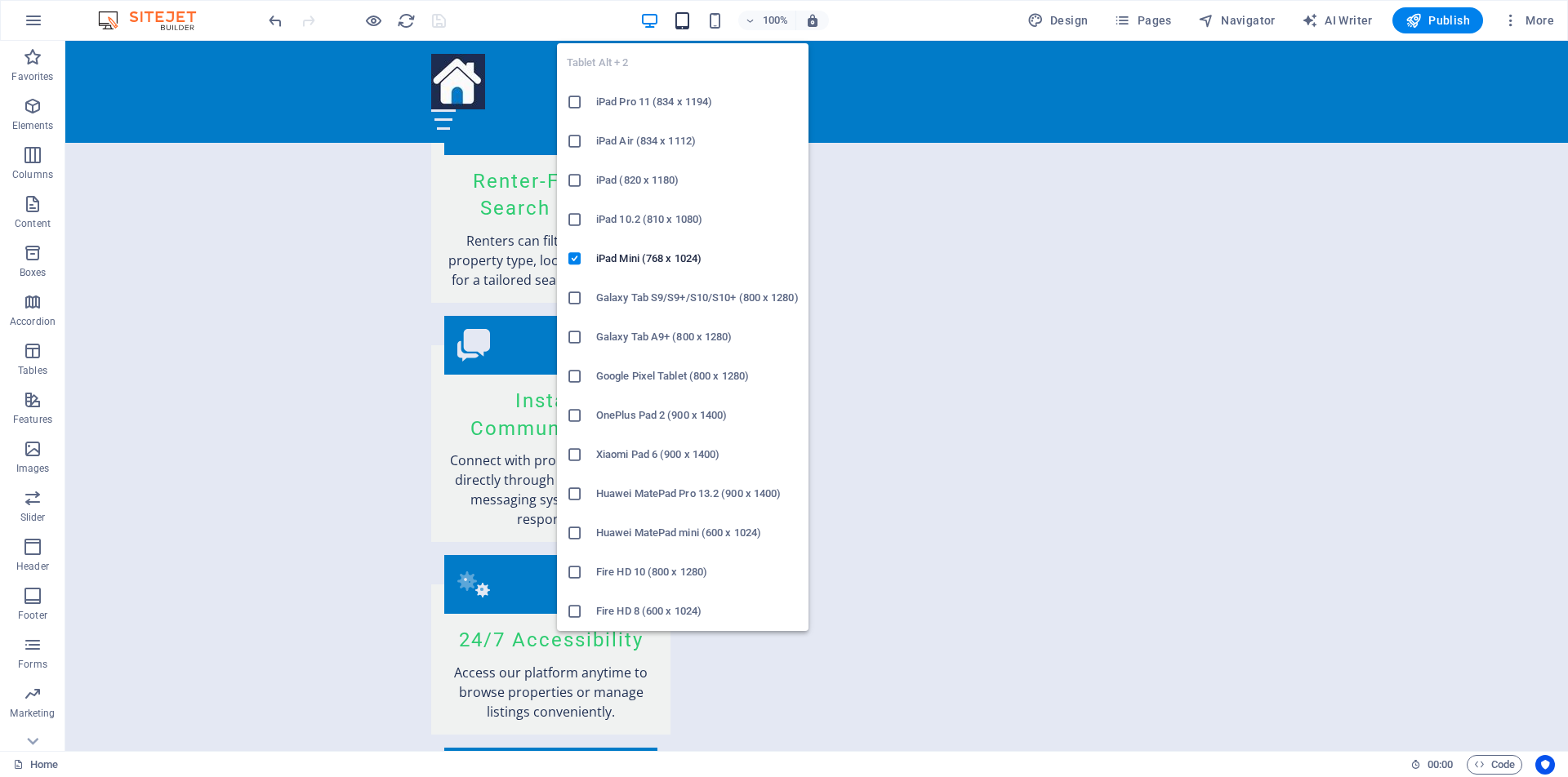
click at [688, 28] on icon "button" at bounding box center [682, 21] width 19 height 19
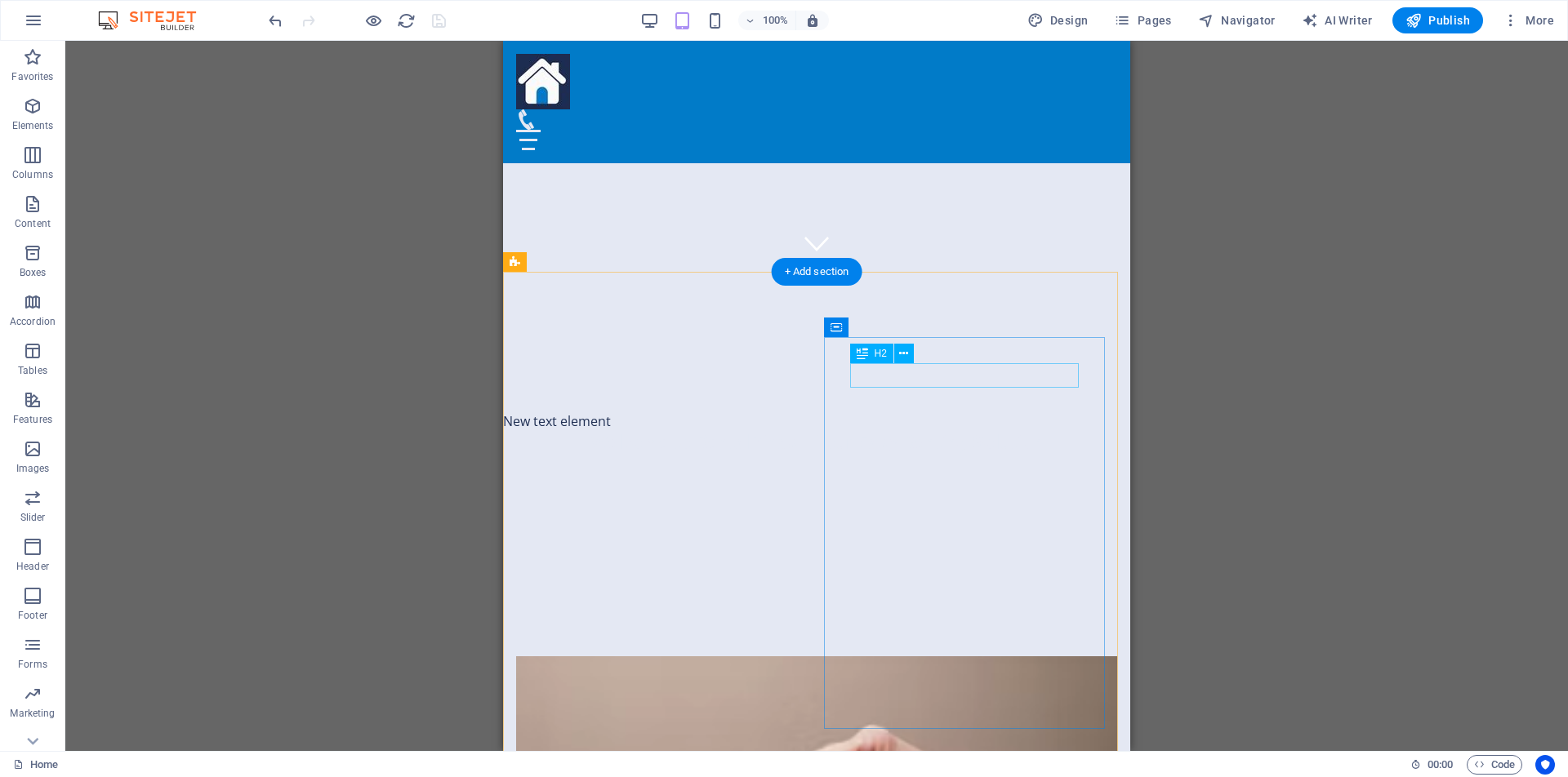
scroll to position [480, 0]
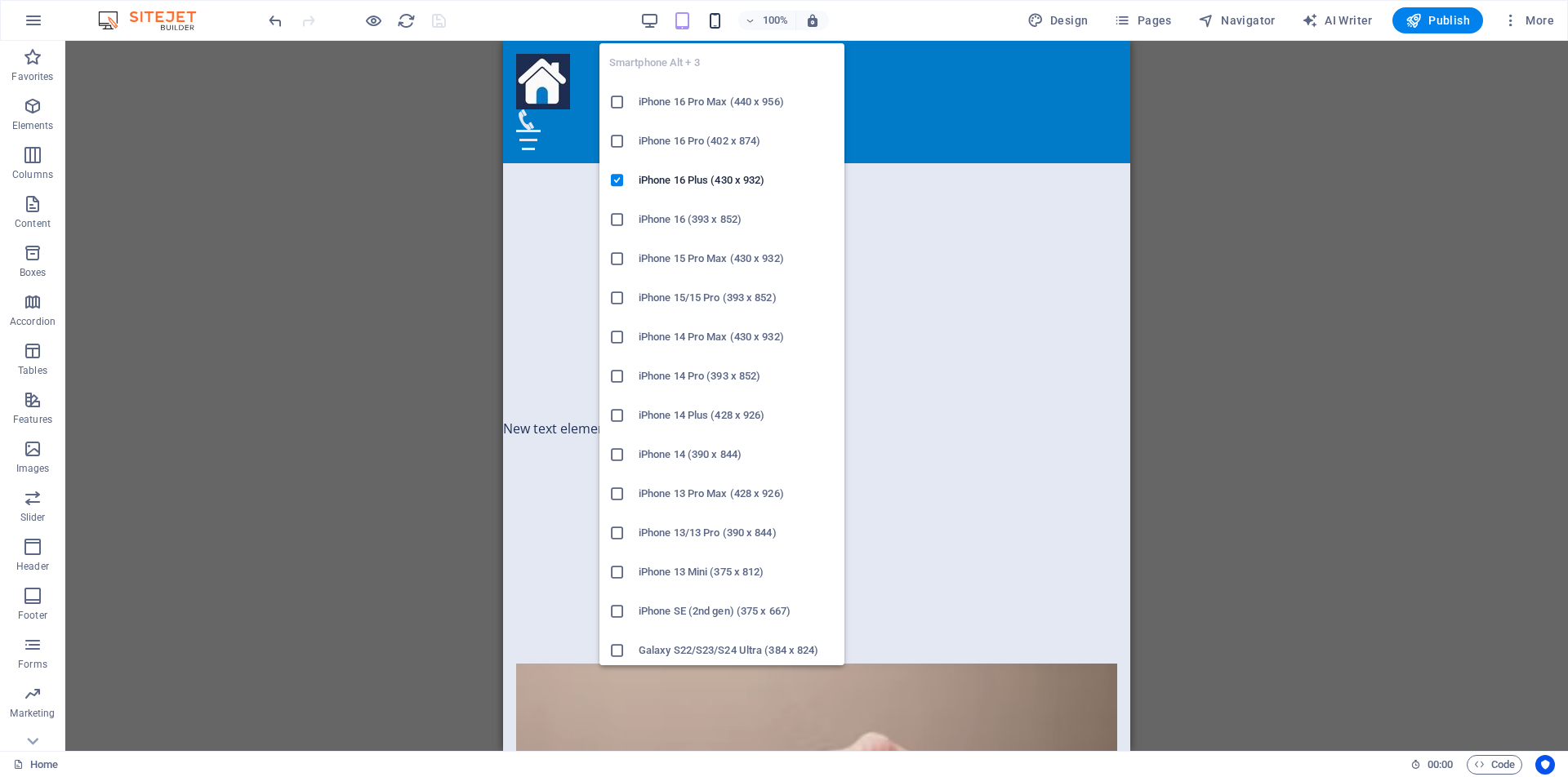
click at [715, 17] on icon "button" at bounding box center [715, 21] width 19 height 19
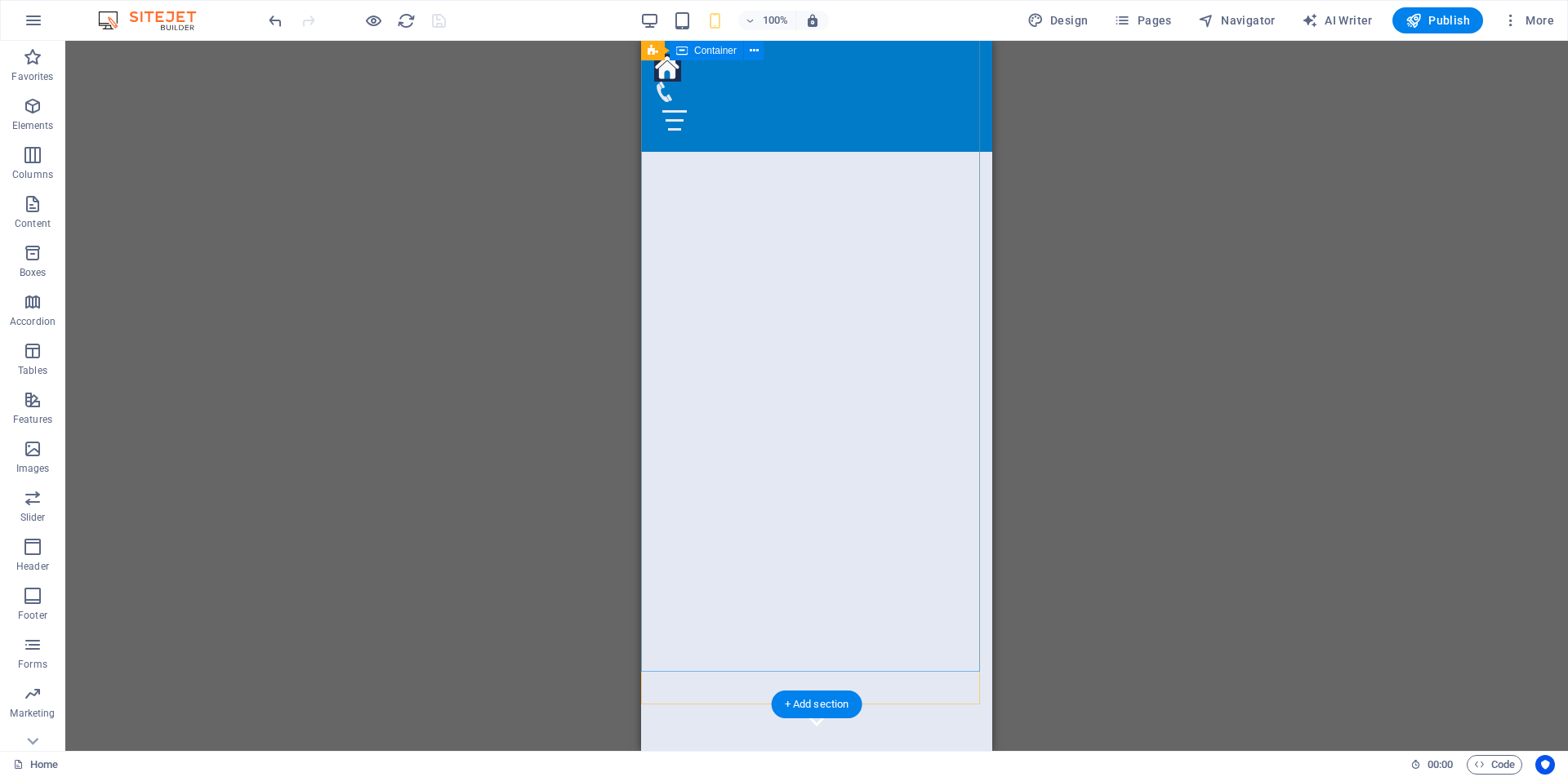
scroll to position [0, 0]
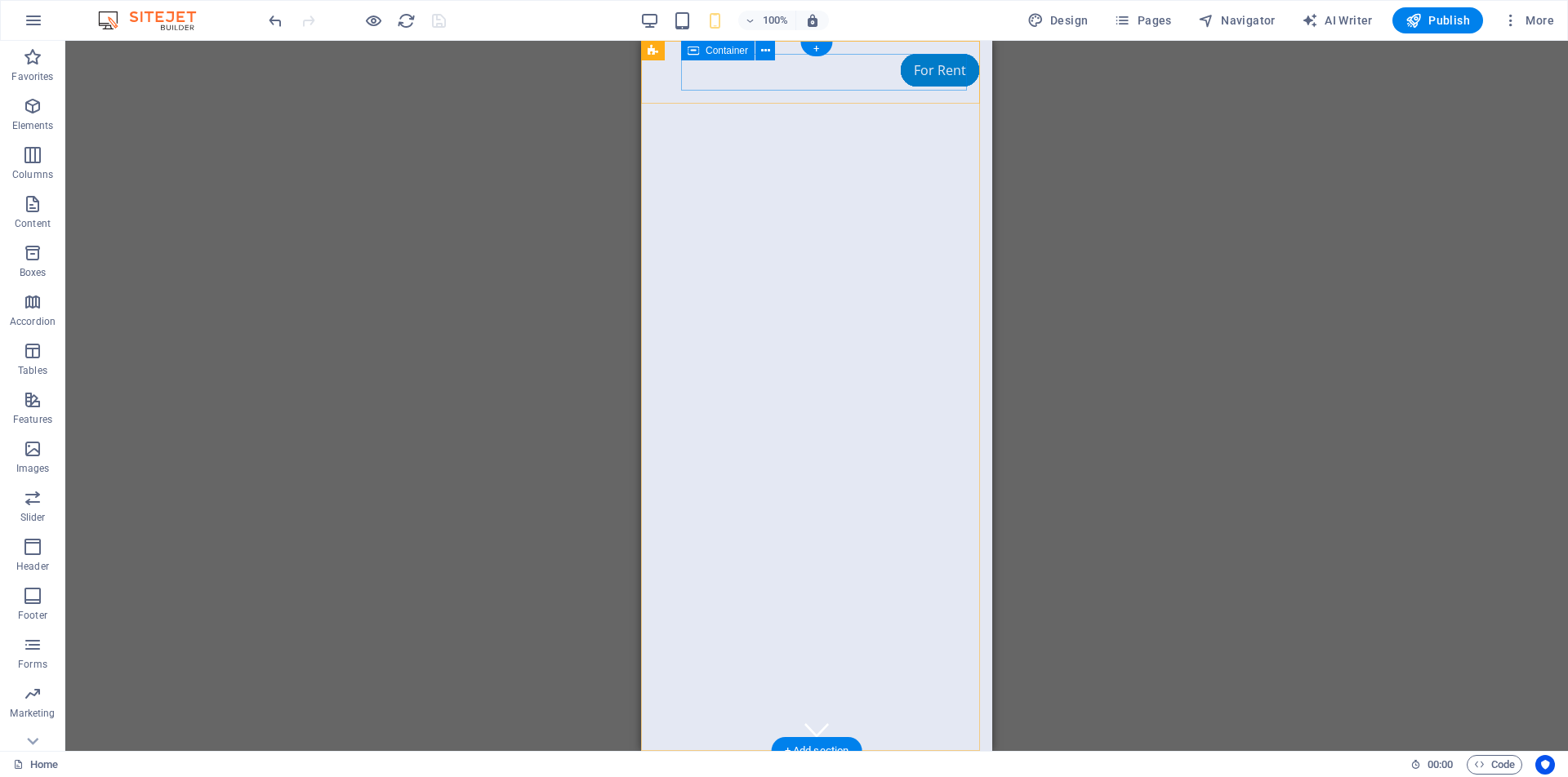
drag, startPoint x: 703, startPoint y: 74, endPoint x: 753, endPoint y: 75, distance: 50.0
click at [663, 764] on div at bounding box center [817, 778] width 325 height 28
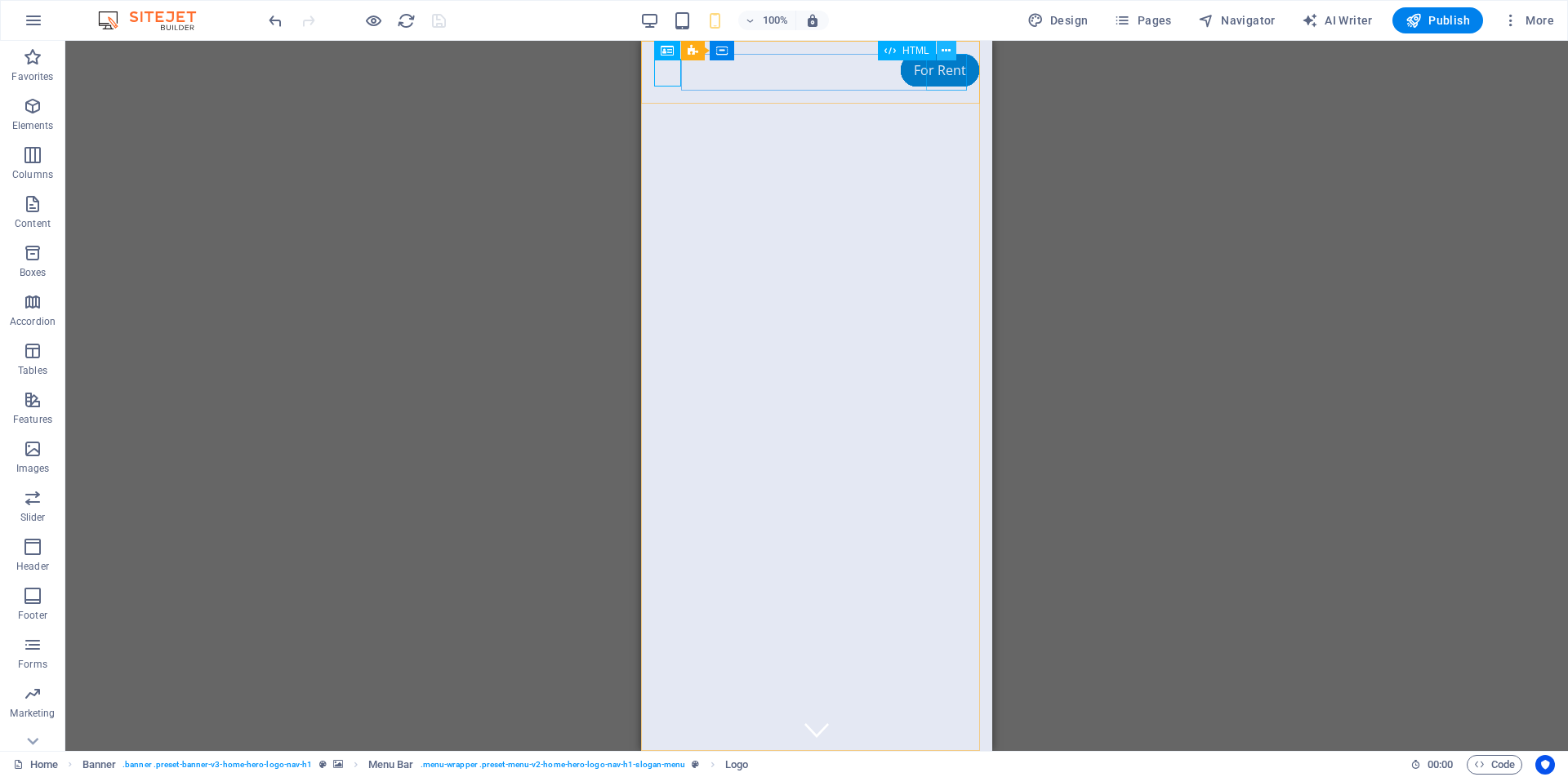
click at [947, 51] on icon at bounding box center [946, 50] width 9 height 17
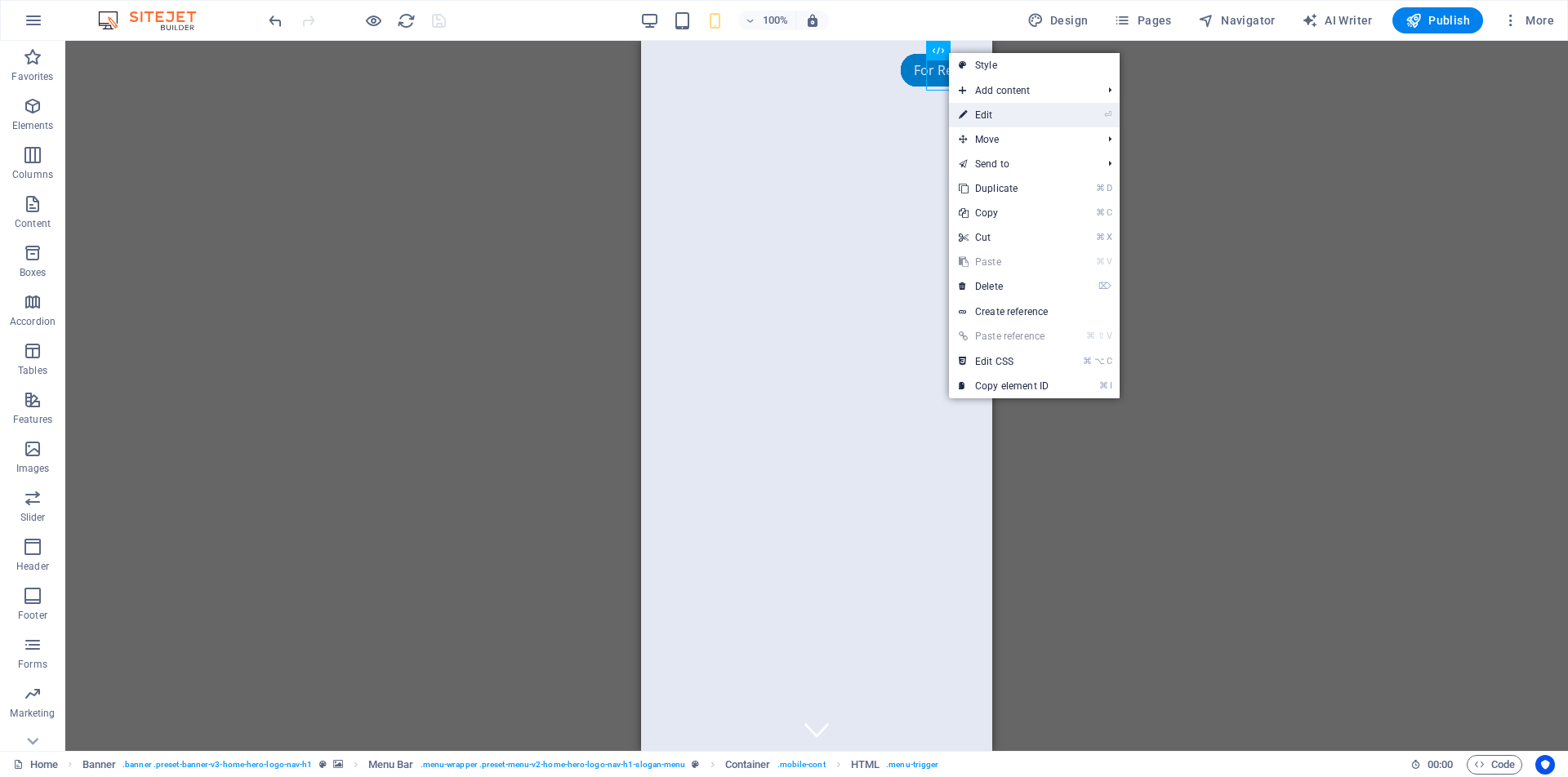
drag, startPoint x: 992, startPoint y: 112, endPoint x: 206, endPoint y: 72, distance: 787.0
click at [992, 112] on link "⏎ Edit" at bounding box center [1004, 114] width 109 height 25
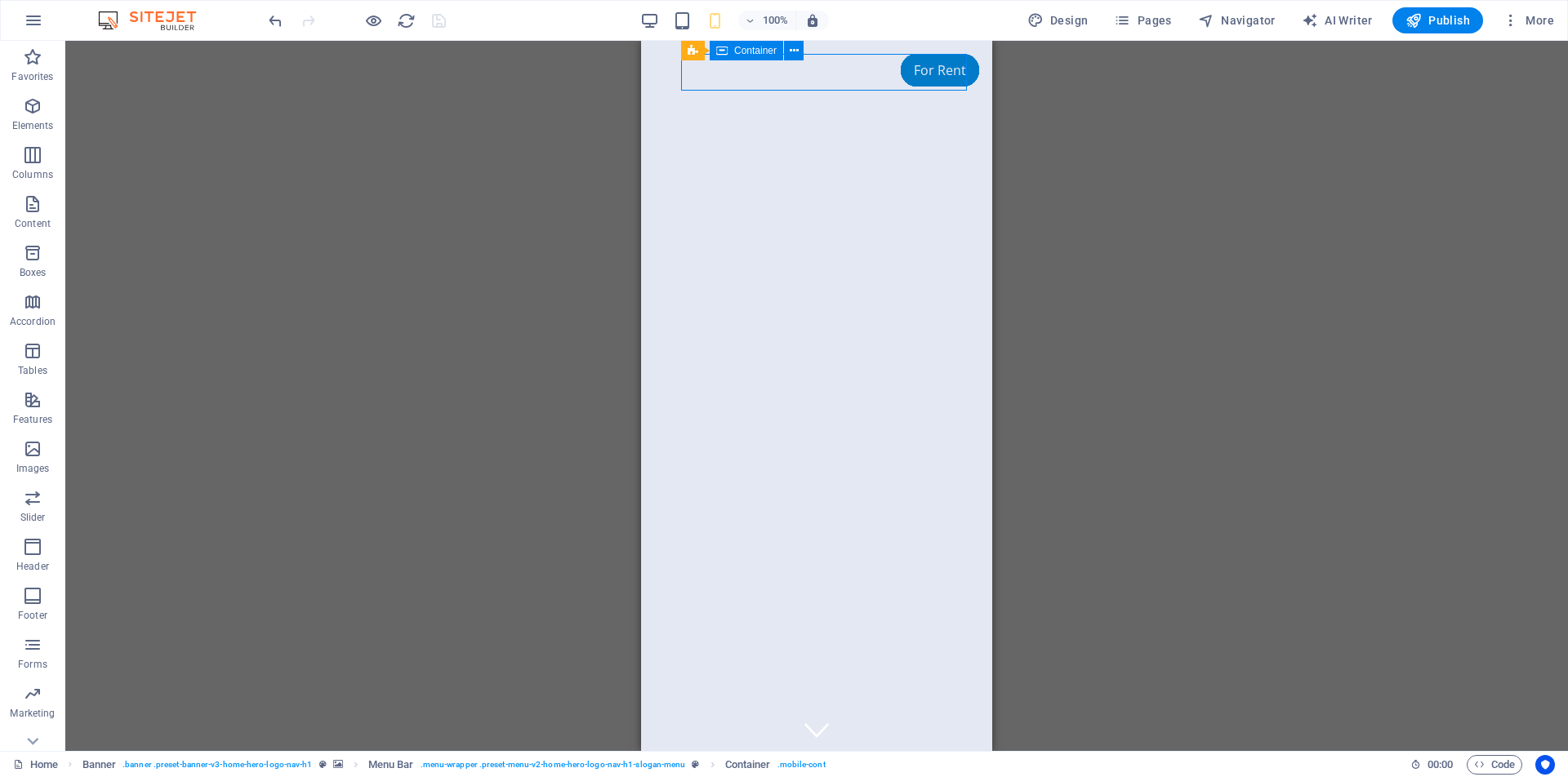
drag, startPoint x: 696, startPoint y: 75, endPoint x: 888, endPoint y: 77, distance: 192.0
drag, startPoint x: 707, startPoint y: 74, endPoint x: 787, endPoint y: 74, distance: 80.0
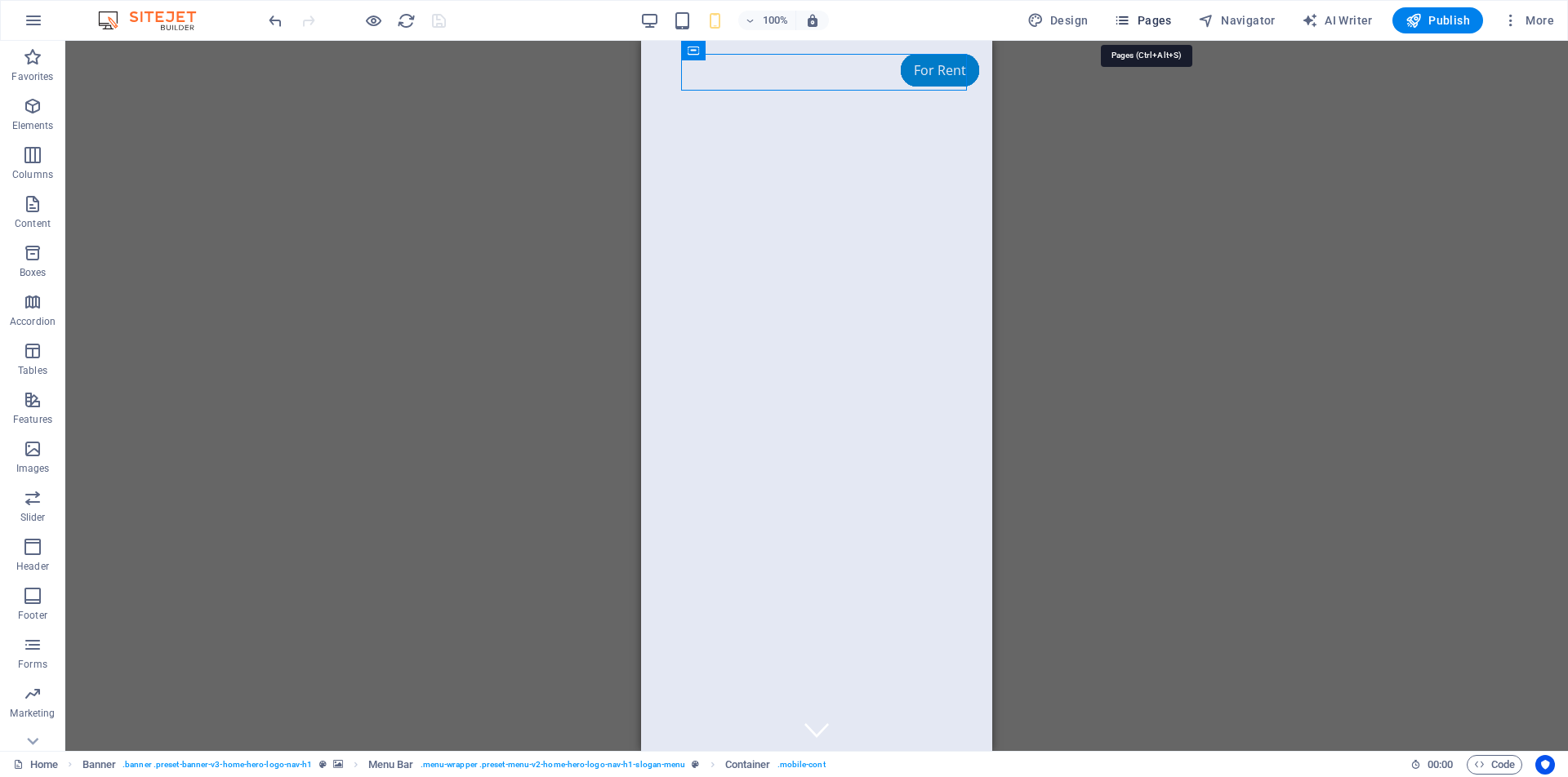
click at [1149, 24] on span "Pages" at bounding box center [1143, 20] width 57 height 17
